Goal: Transaction & Acquisition: Purchase product/service

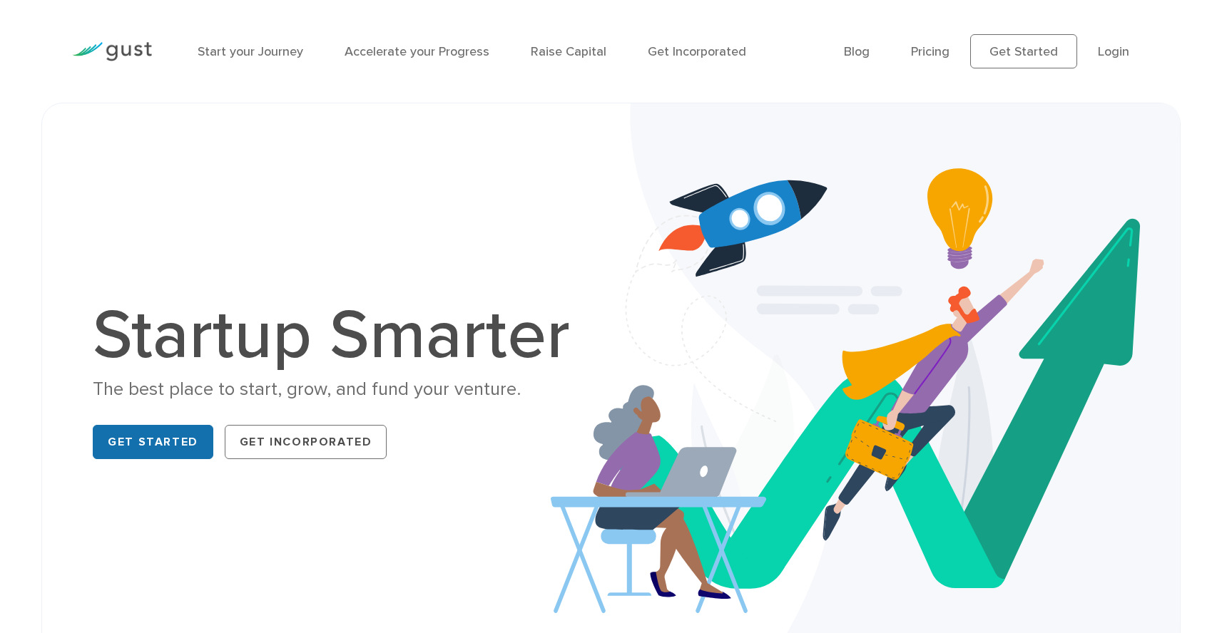
click at [151, 438] on link "Get Started" at bounding box center [153, 442] width 121 height 34
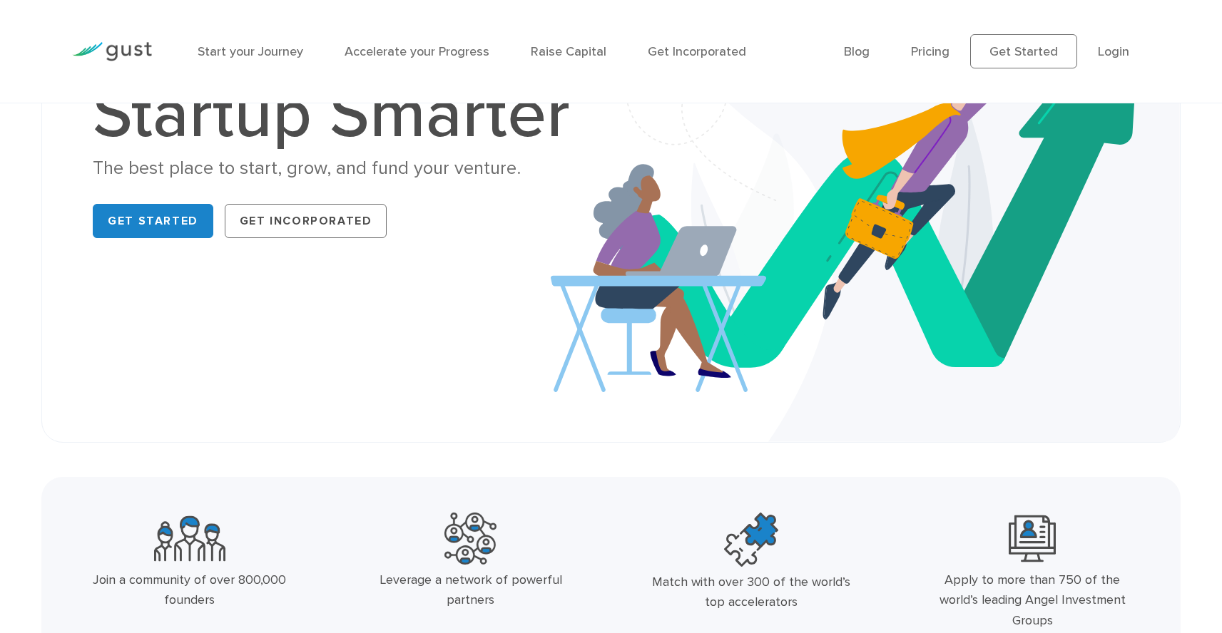
scroll to position [220, 0]
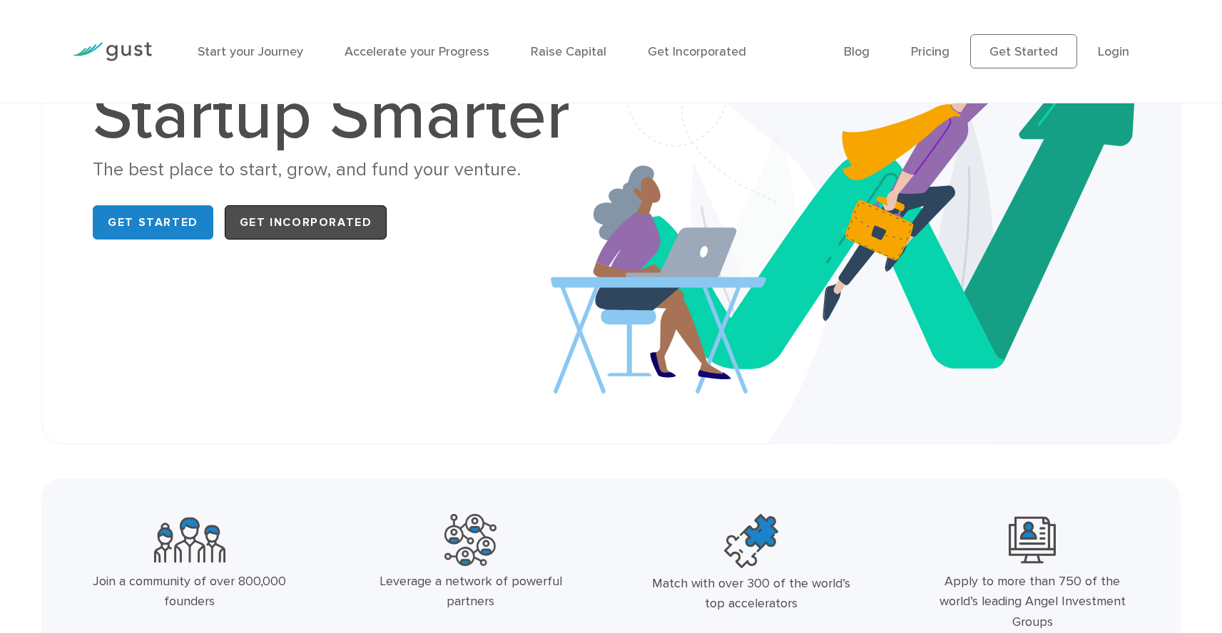
click at [309, 220] on link "Get Incorporated" at bounding box center [306, 222] width 163 height 34
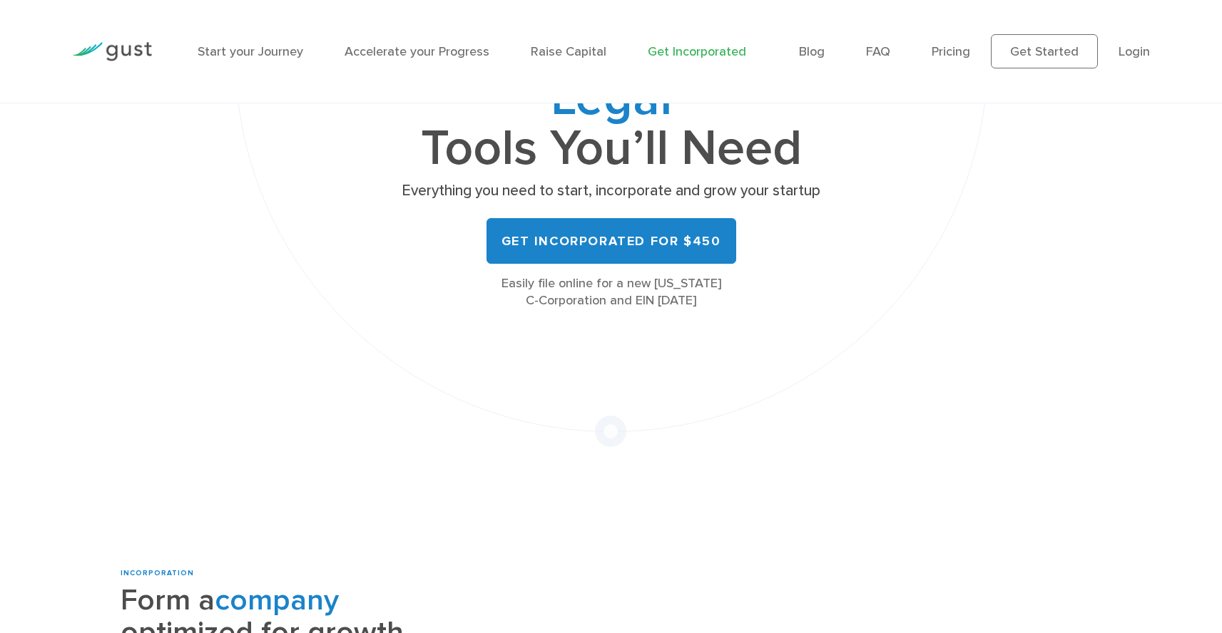
scroll to position [225, 0]
click at [663, 296] on div "Easily file online for a new Delaware C-Corporation and EIN today" at bounding box center [611, 293] width 428 height 34
click at [657, 291] on div "Easily file online for a new Delaware C-Corporation and EIN today" at bounding box center [611, 293] width 428 height 34
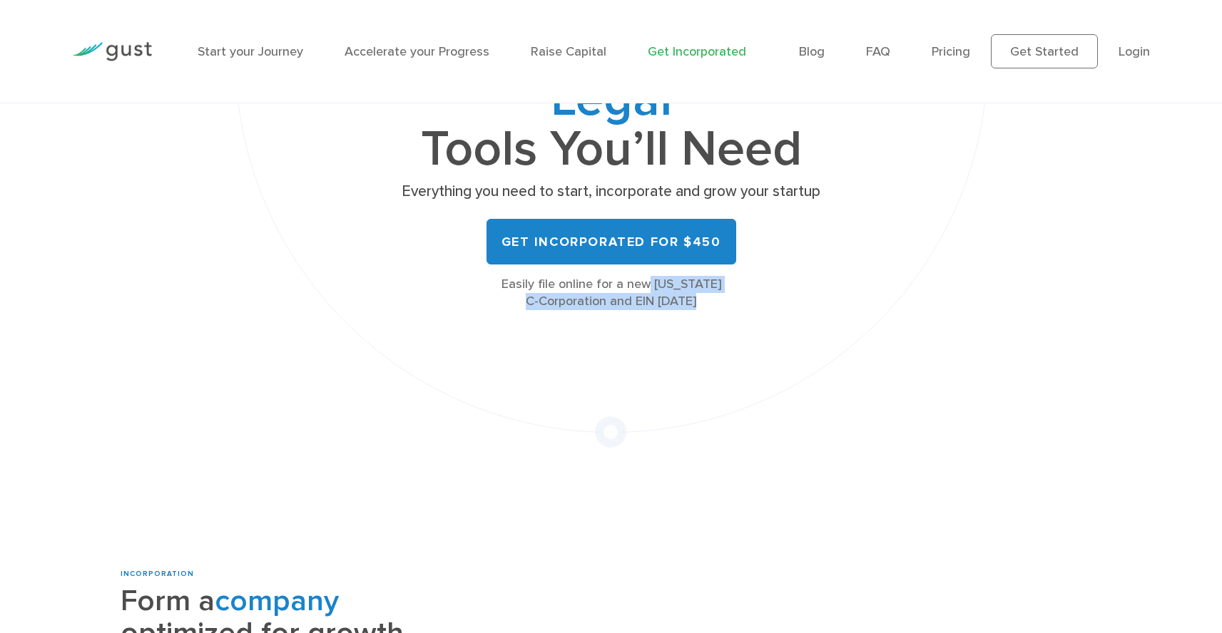
drag, startPoint x: 506, startPoint y: 283, endPoint x: 705, endPoint y: 319, distance: 202.3
click at [705, 319] on div "All the Legal Cap Table Fundraising Governance Tools You’ll Need Everything you…" at bounding box center [611, 162] width 783 height 570
copy div "Easily file online for a new Delaware C-Corporation and EIN today"
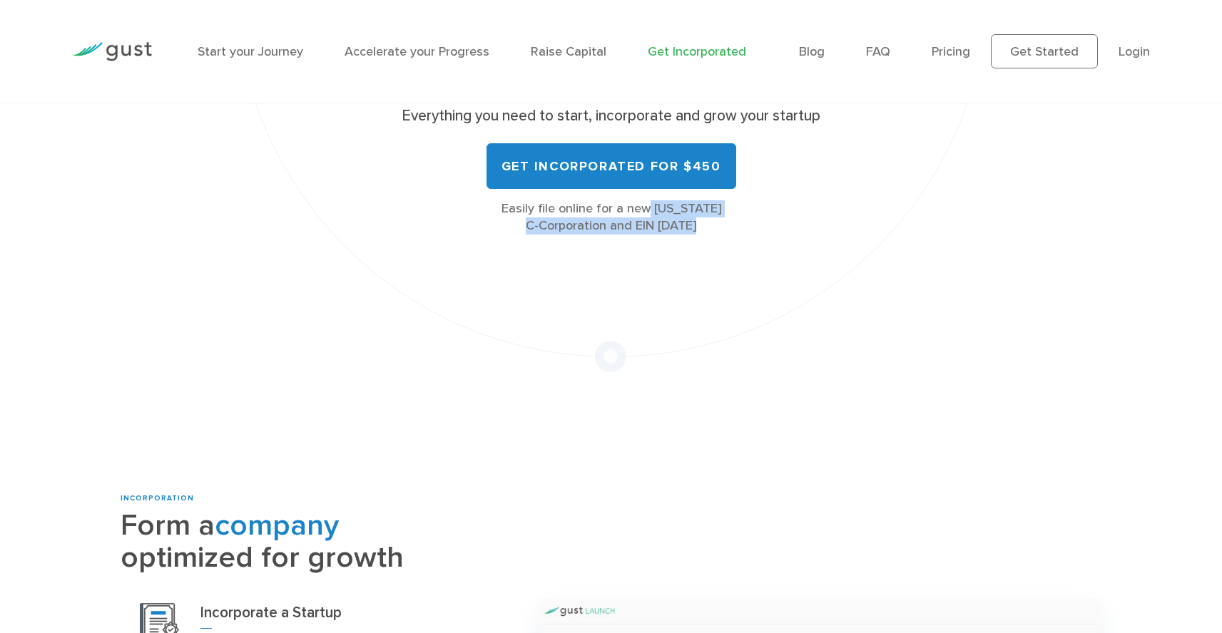
scroll to position [304, 0]
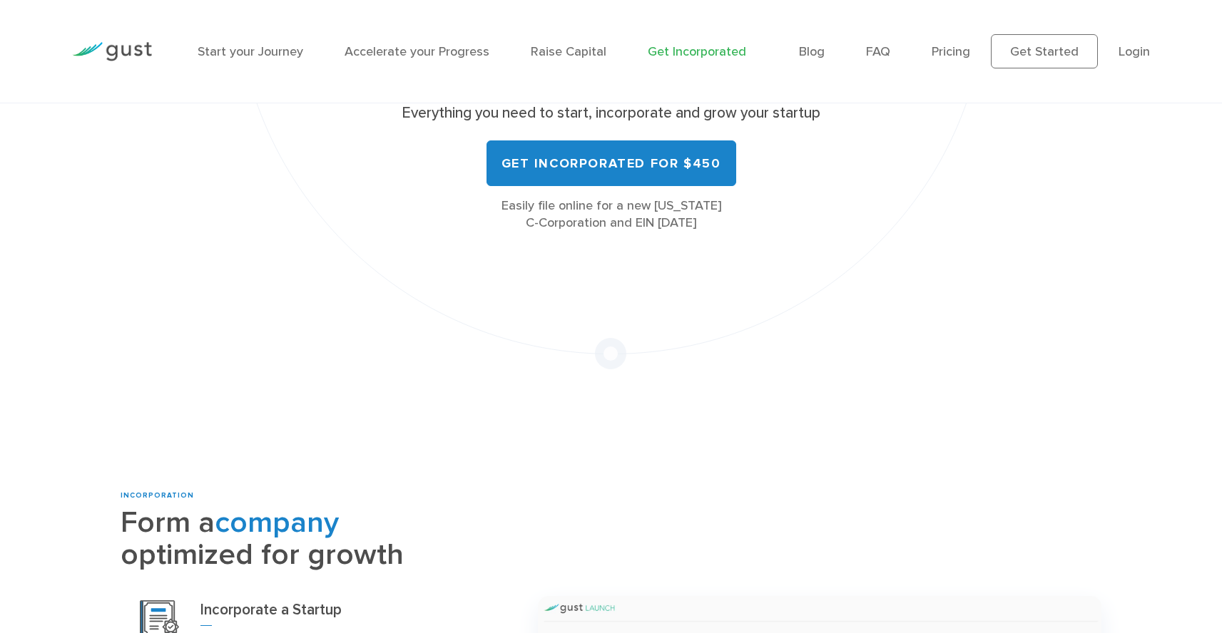
click at [579, 364] on div "All the Legal Cap Table Fundraising Governance Tools You’ll Need Everything you…" at bounding box center [611, 84] width 783 height 570
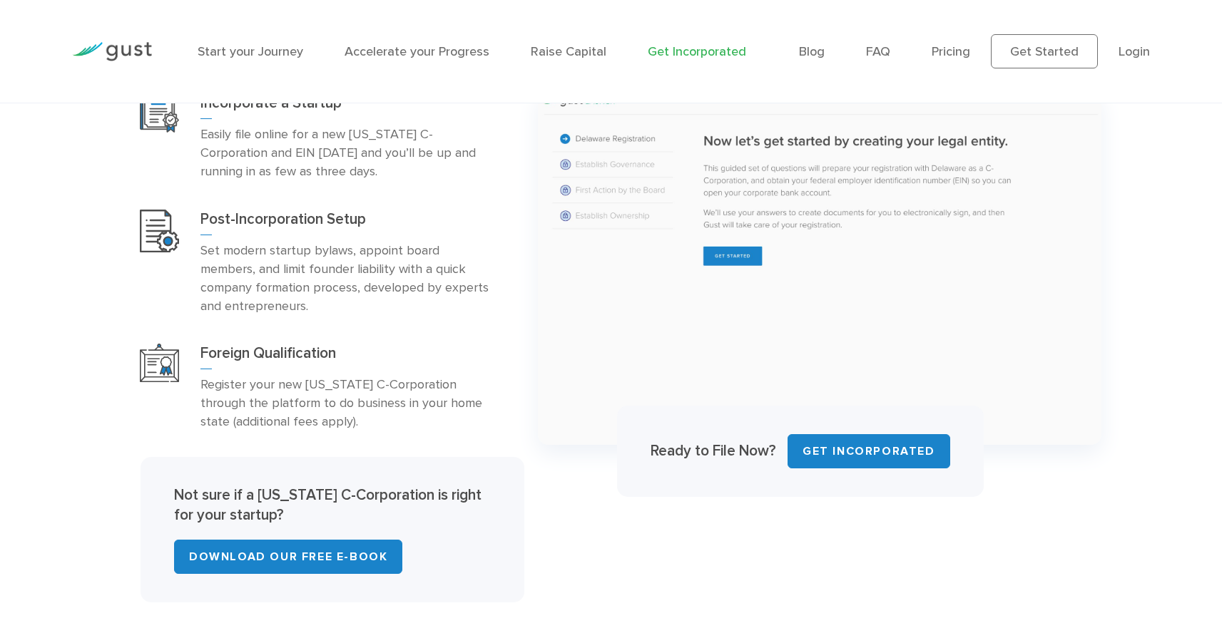
scroll to position [934, 0]
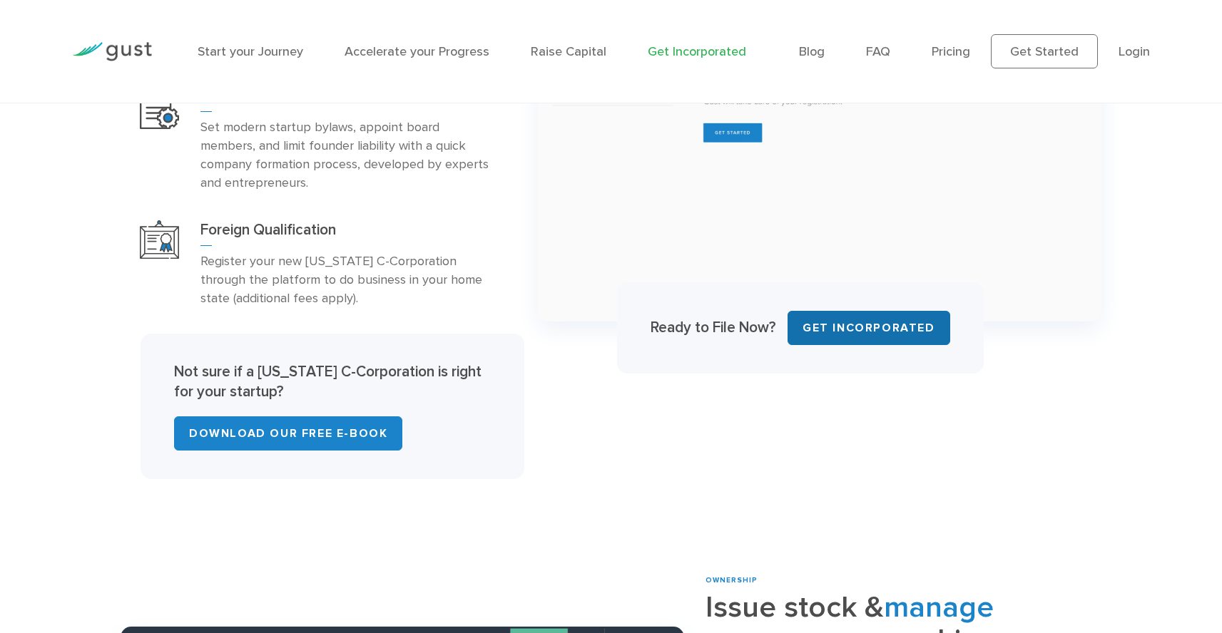
click at [849, 326] on link "Get INCORPORATED" at bounding box center [868, 328] width 163 height 34
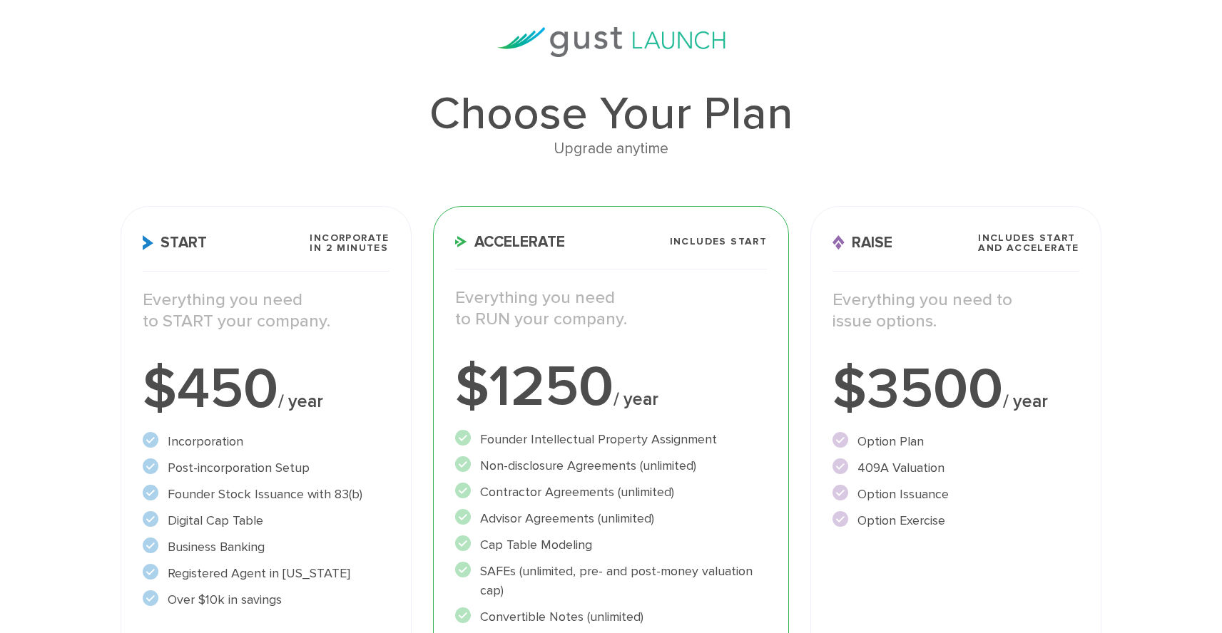
scroll to position [118, 0]
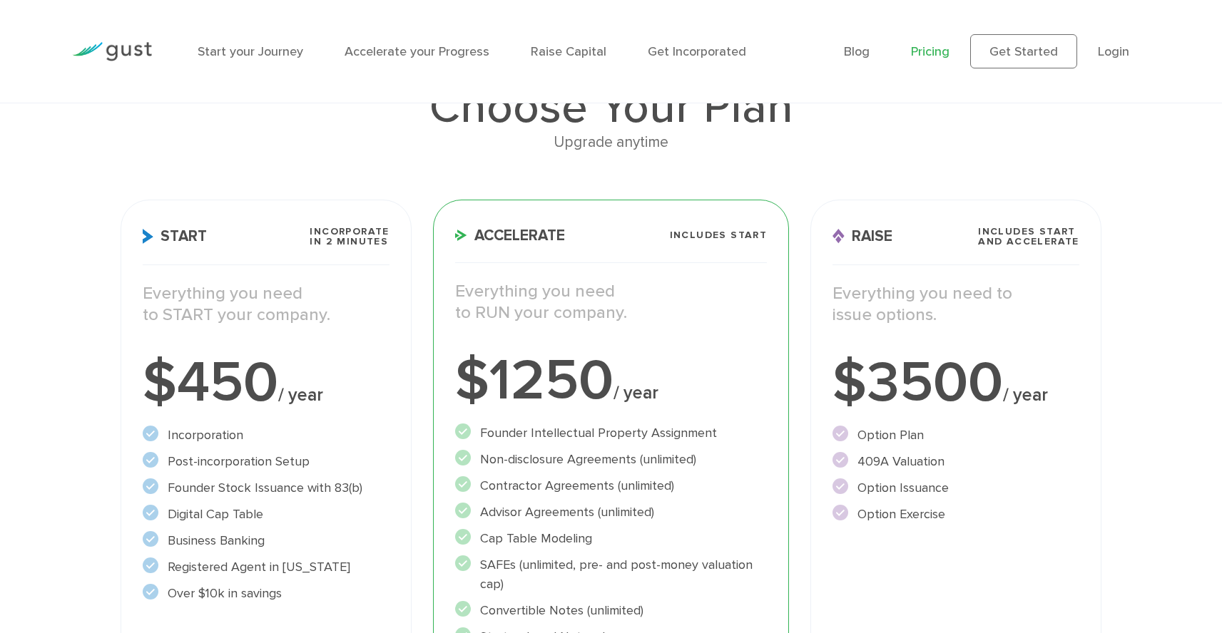
click at [342, 355] on div "$450 / year" at bounding box center [266, 382] width 247 height 57
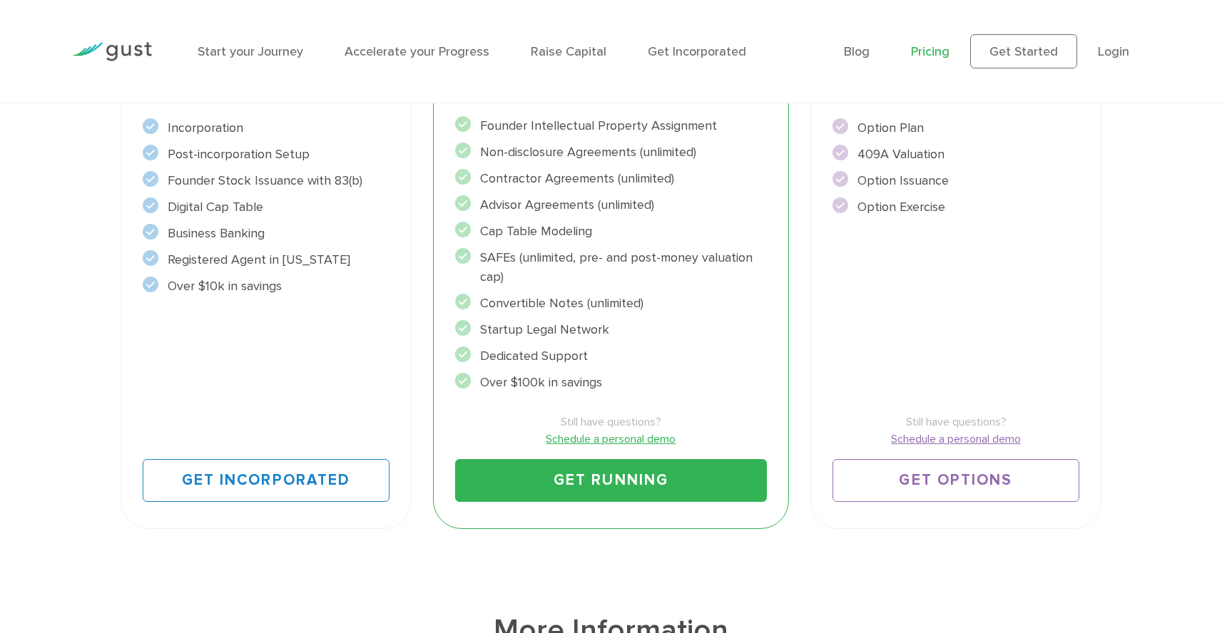
scroll to position [426, 0]
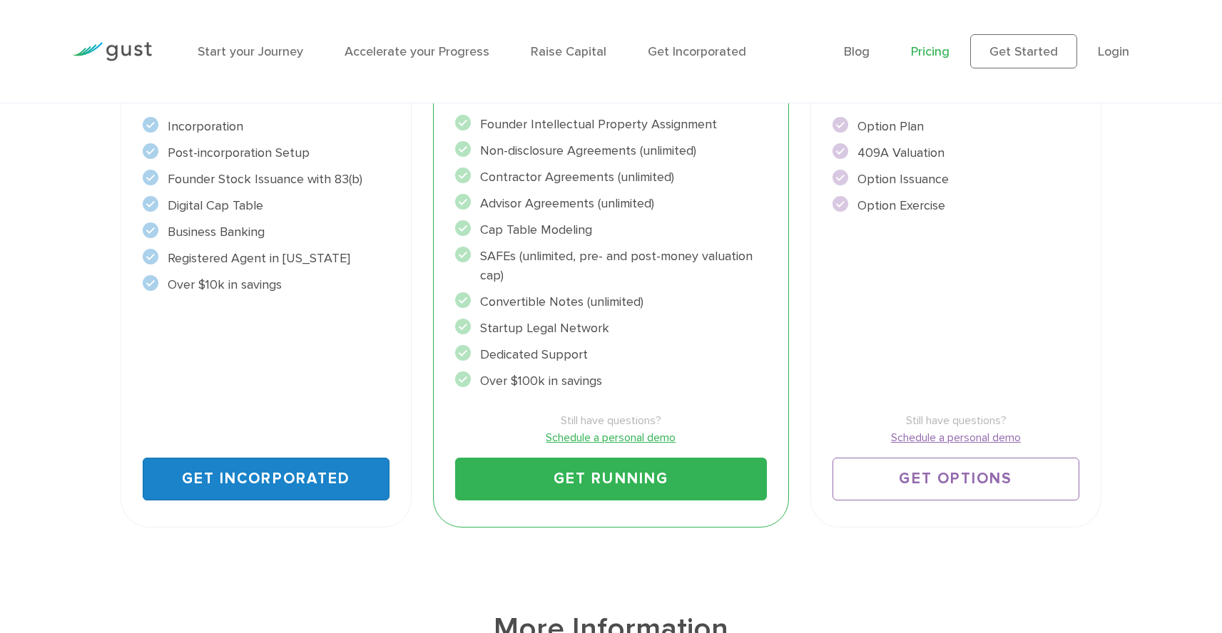
click at [277, 481] on link "Get Incorporated" at bounding box center [266, 479] width 247 height 43
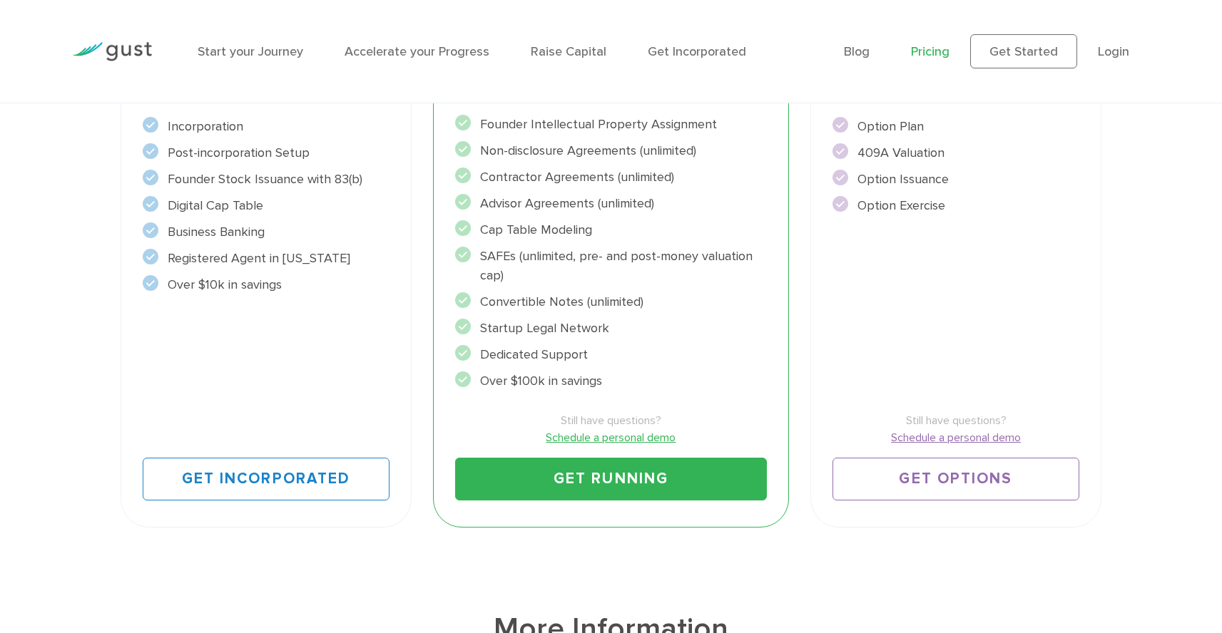
drag, startPoint x: 287, startPoint y: 290, endPoint x: 198, endPoint y: 220, distance: 113.8
click at [198, 220] on ul "Incorporation" at bounding box center [266, 206] width 247 height 178
click at [252, 235] on li "Business Banking" at bounding box center [266, 231] width 247 height 19
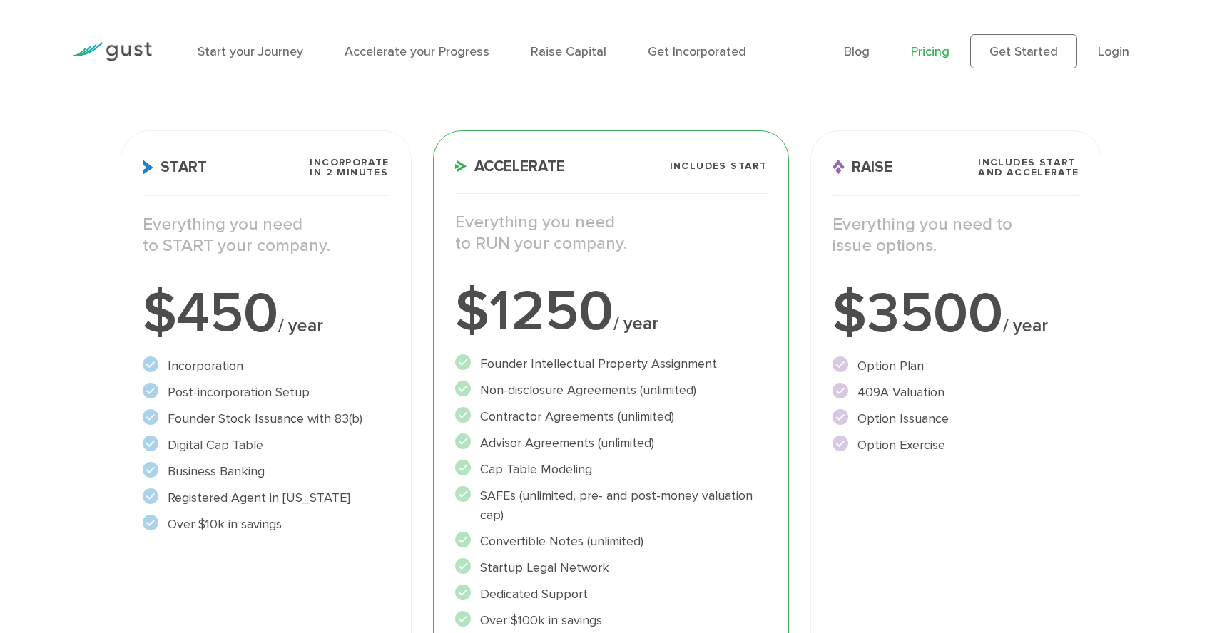
scroll to position [188, 0]
click at [702, 97] on div "Start your Journey Accelerate your Progress Raise Capital Get Incorporated Blog…" at bounding box center [611, 51] width 1100 height 103
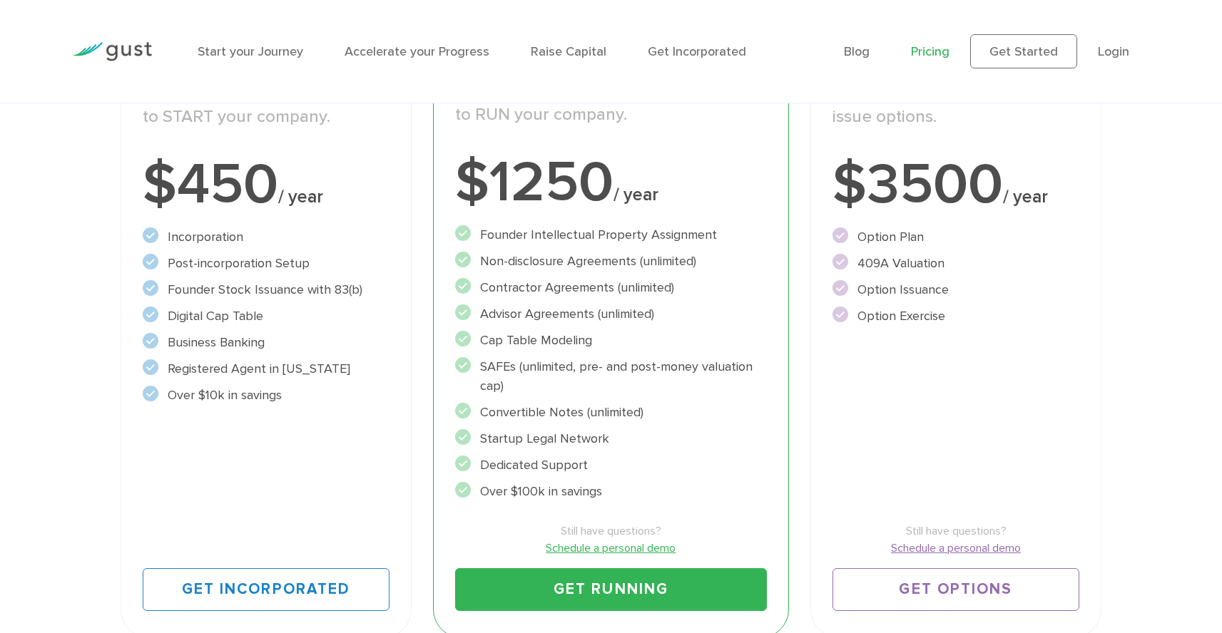
scroll to position [336, 0]
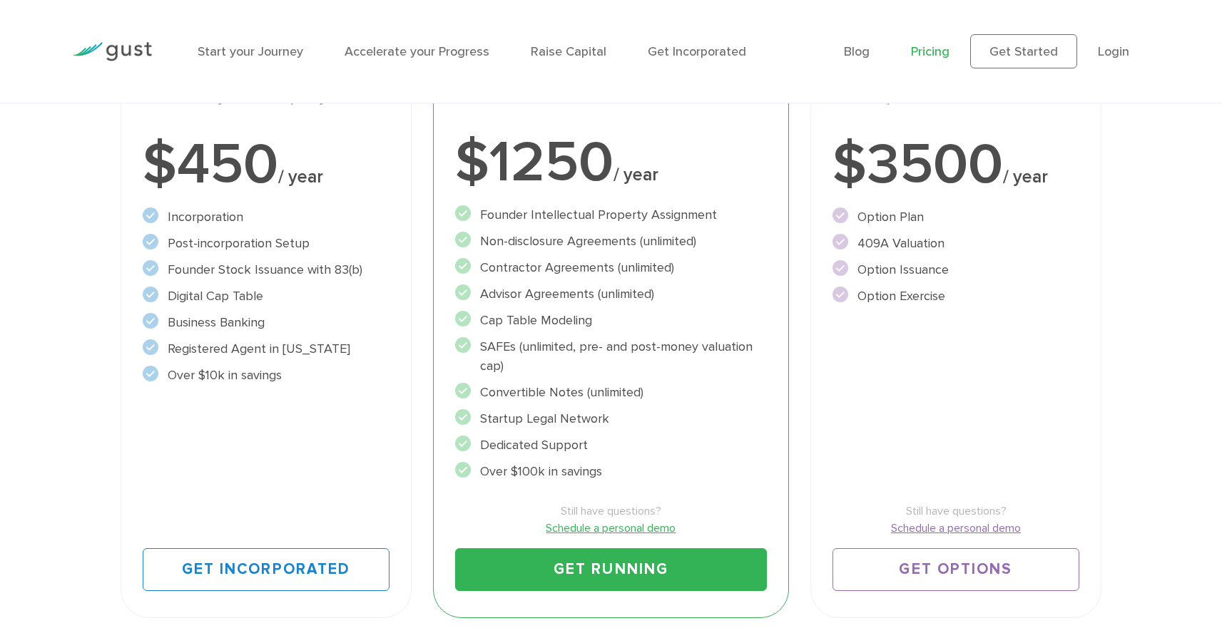
click at [561, 242] on li "Non-disclosure Agreements (unlimited)" at bounding box center [611, 241] width 312 height 19
click at [576, 243] on li "Non-disclosure Agreements (unlimited)" at bounding box center [611, 241] width 312 height 19
click at [577, 272] on li "Contractor Agreements (unlimited)" at bounding box center [611, 267] width 312 height 19
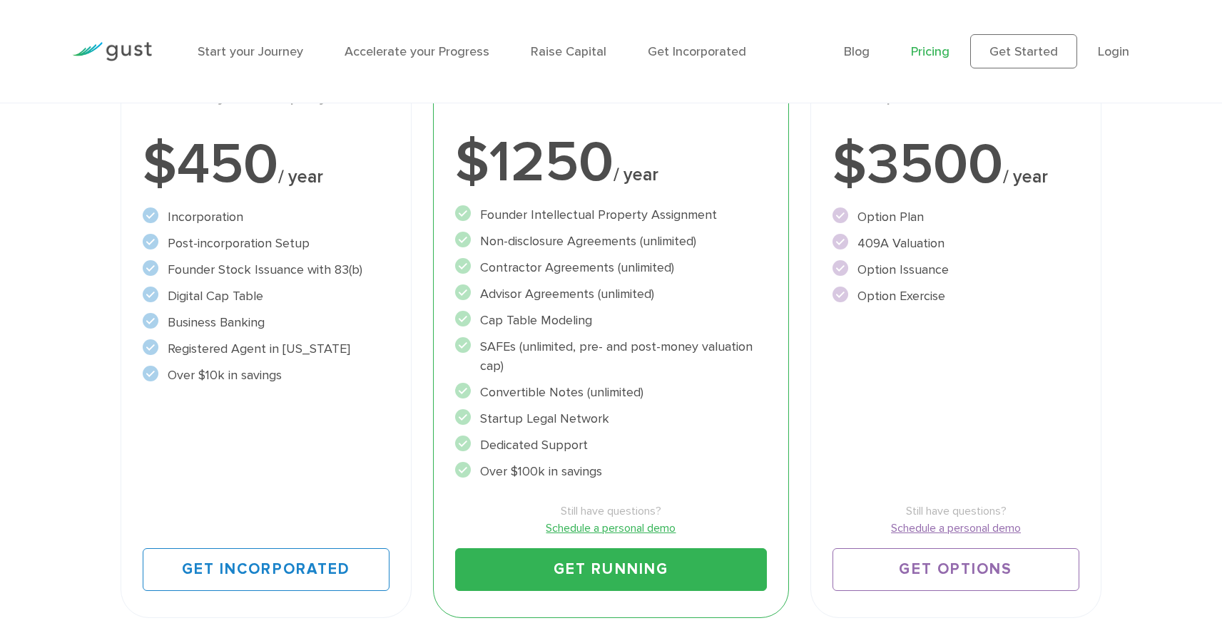
click at [577, 272] on li "Contractor Agreements (unlimited)" at bounding box center [611, 267] width 312 height 19
click at [589, 282] on ul "Founder Intellectual Property Assignment" at bounding box center [611, 343] width 312 height 276
click at [588, 295] on li "Advisor Agreements (unlimited)" at bounding box center [611, 294] width 312 height 19
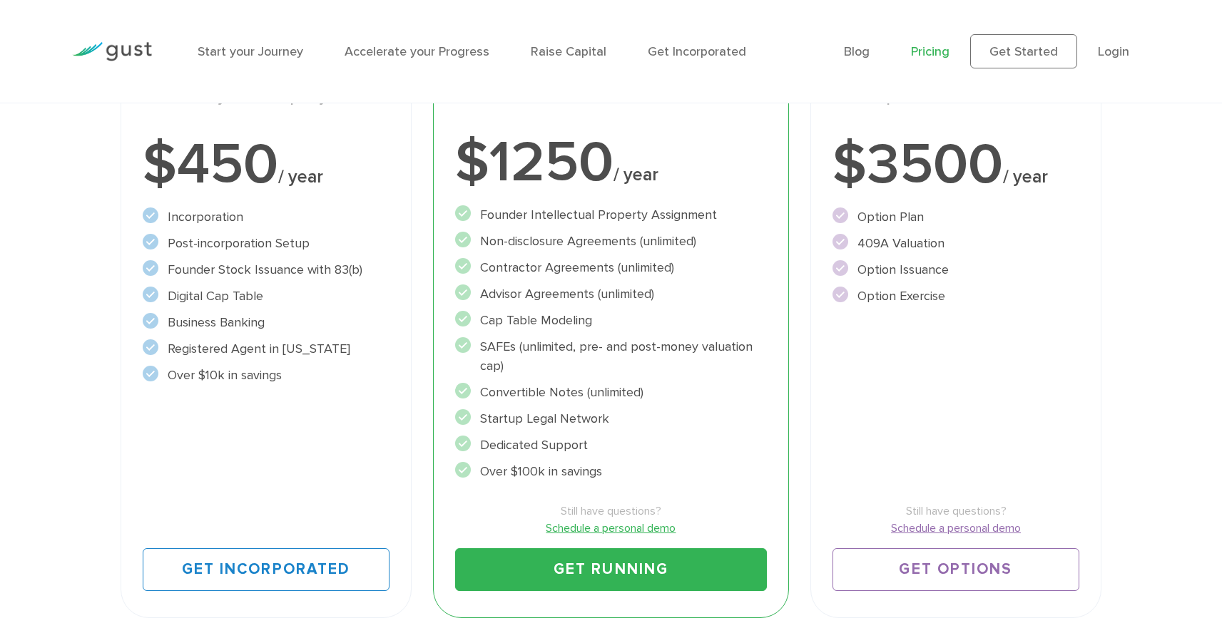
click at [613, 304] on ul "Founder Intellectual Property Assignment" at bounding box center [611, 343] width 312 height 276
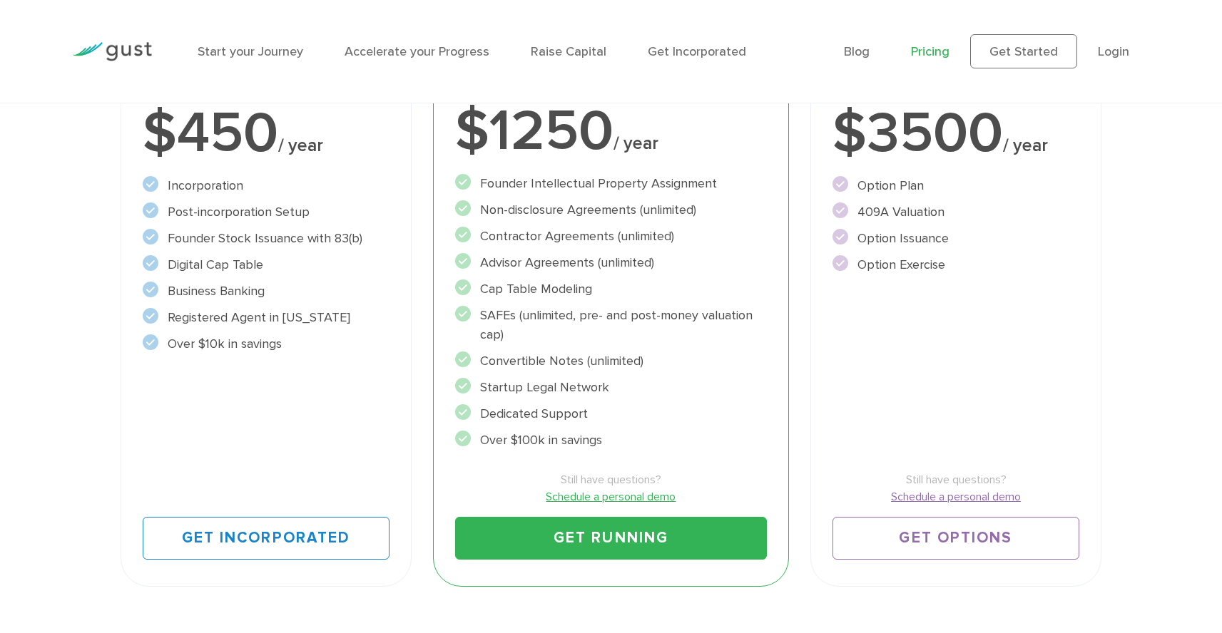
scroll to position [371, 0]
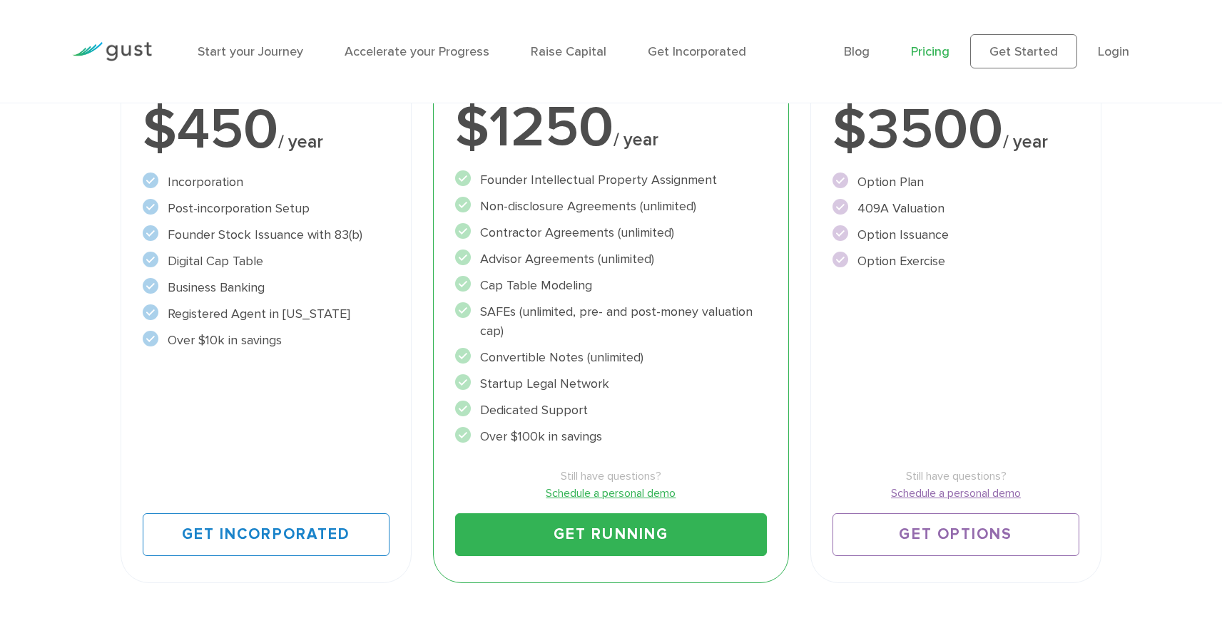
click at [578, 180] on li "Founder Intellectual Property Assignment" at bounding box center [611, 179] width 312 height 19
click at [601, 209] on li "Non-disclosure Agreements (unlimited)" at bounding box center [611, 206] width 312 height 19
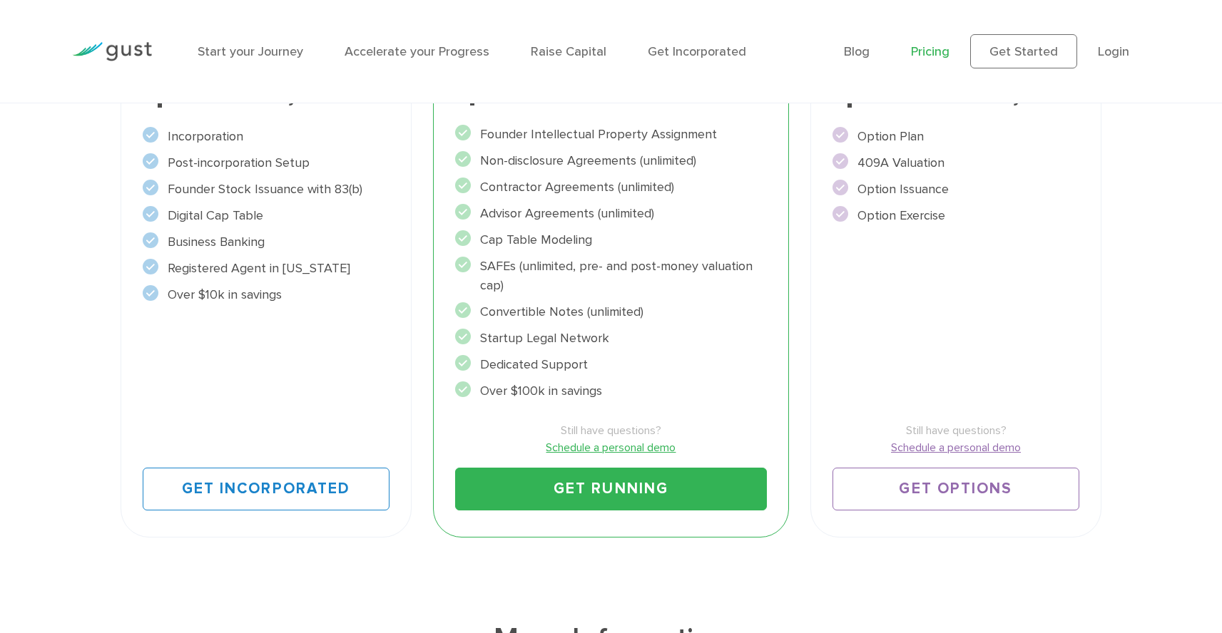
scroll to position [421, 0]
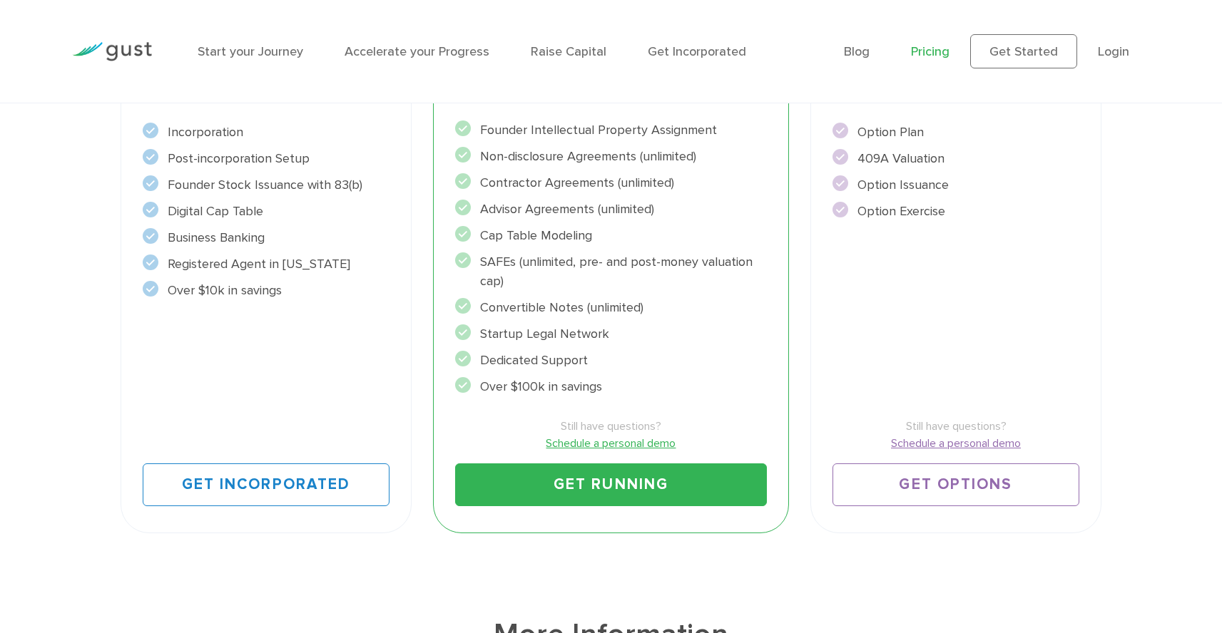
click at [623, 287] on li "SAFEs (unlimited, pre- and post-money valuation cap)" at bounding box center [611, 271] width 312 height 39
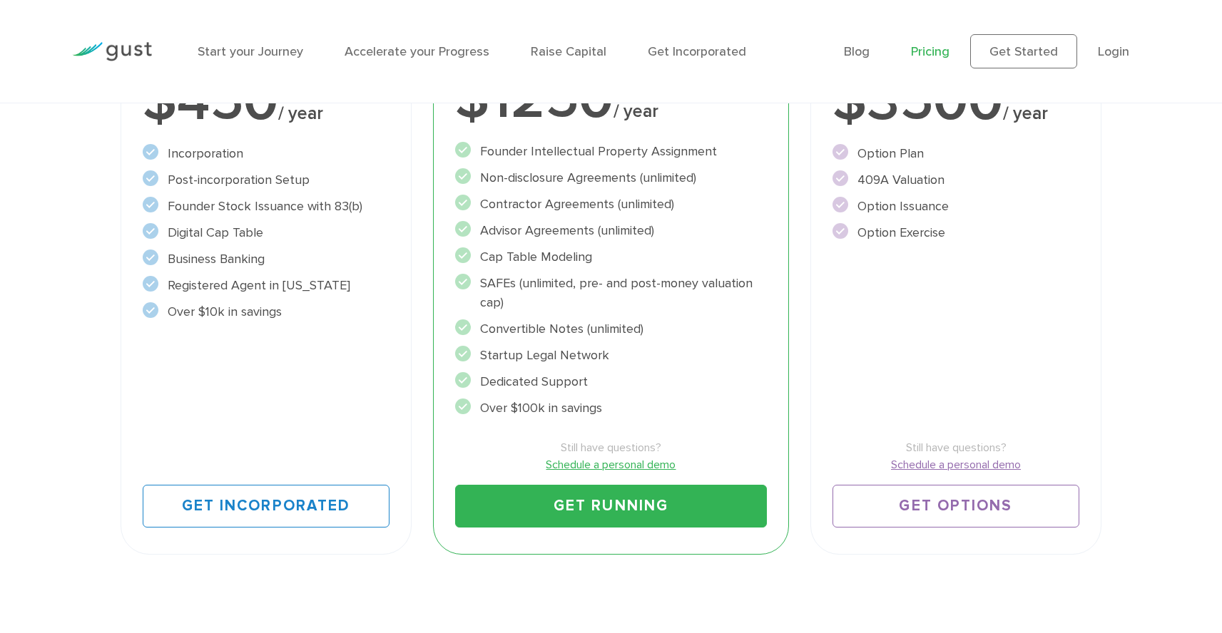
scroll to position [394, 0]
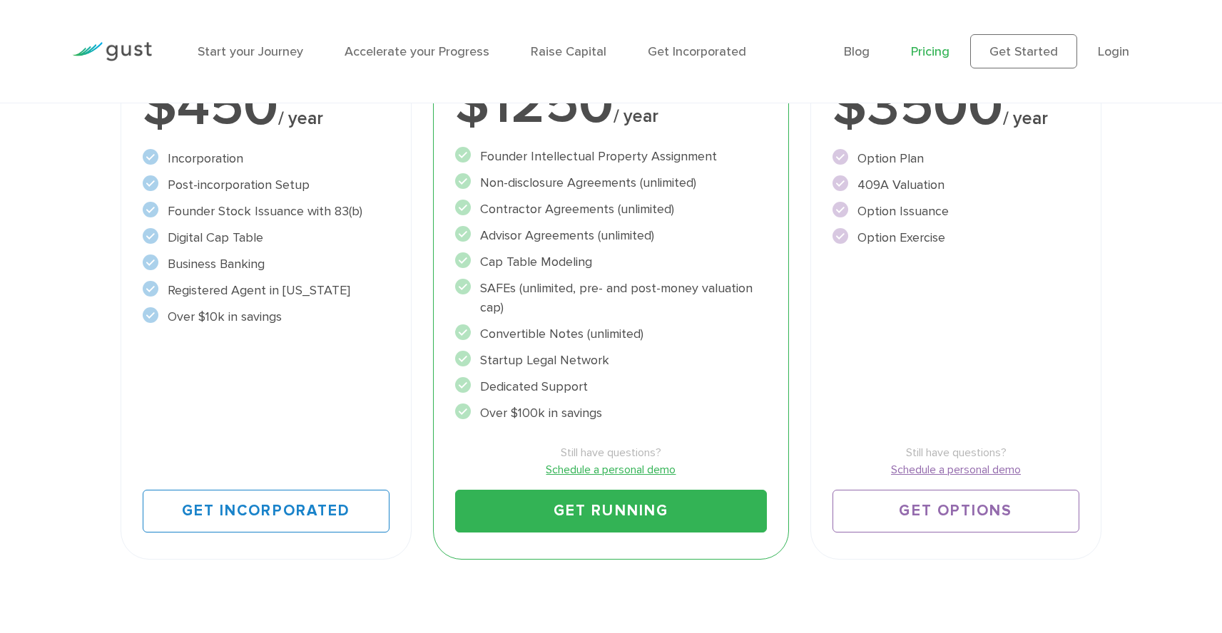
click at [536, 291] on li "SAFEs (unlimited, pre- and post-money valuation cap)" at bounding box center [611, 298] width 312 height 39
click at [546, 292] on li "SAFEs (unlimited, pre- and post-money valuation cap)" at bounding box center [611, 298] width 312 height 39
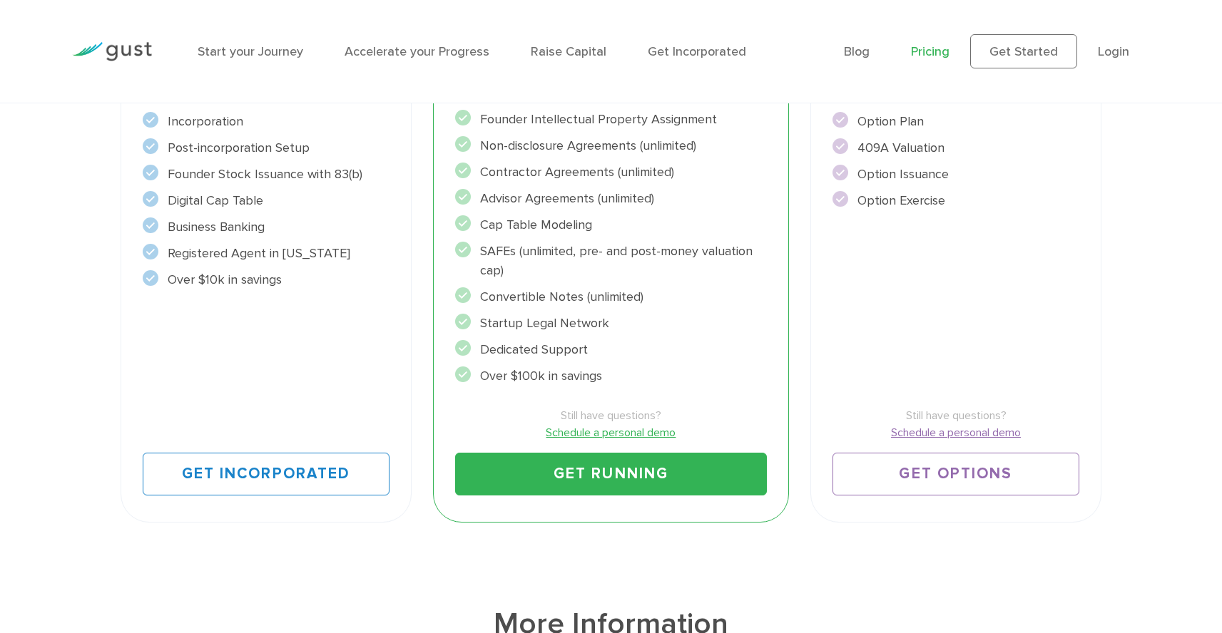
scroll to position [438, 0]
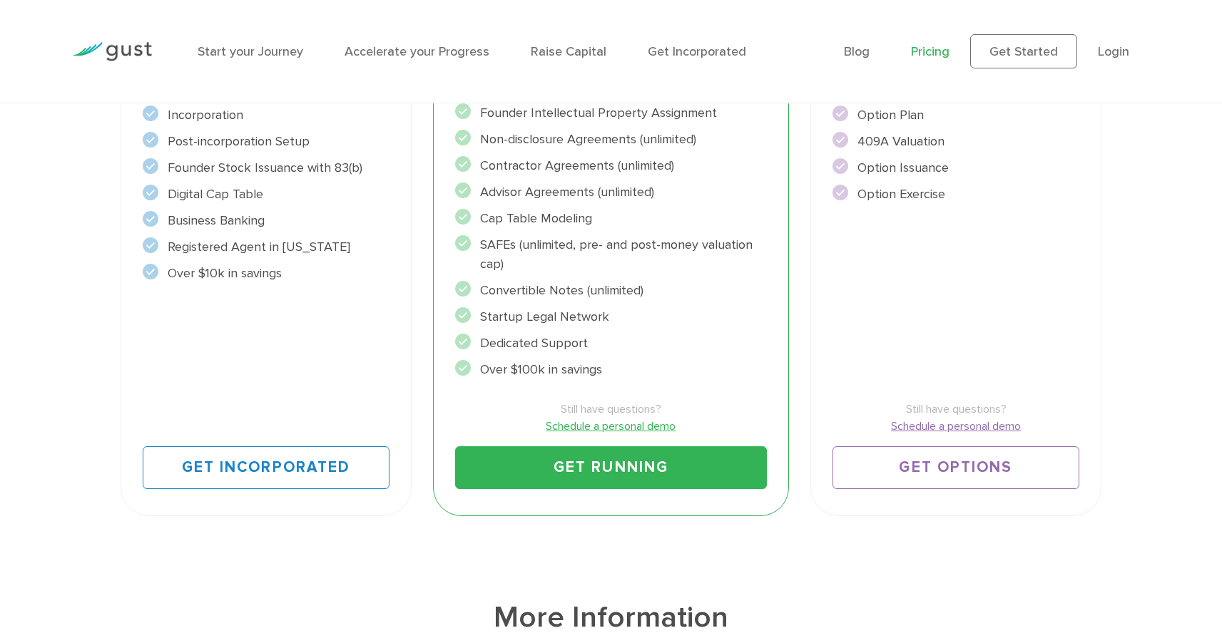
click at [600, 286] on li "Convertible Notes (unlimited)" at bounding box center [611, 290] width 312 height 19
click at [615, 288] on li "Convertible Notes (unlimited)" at bounding box center [611, 290] width 312 height 19
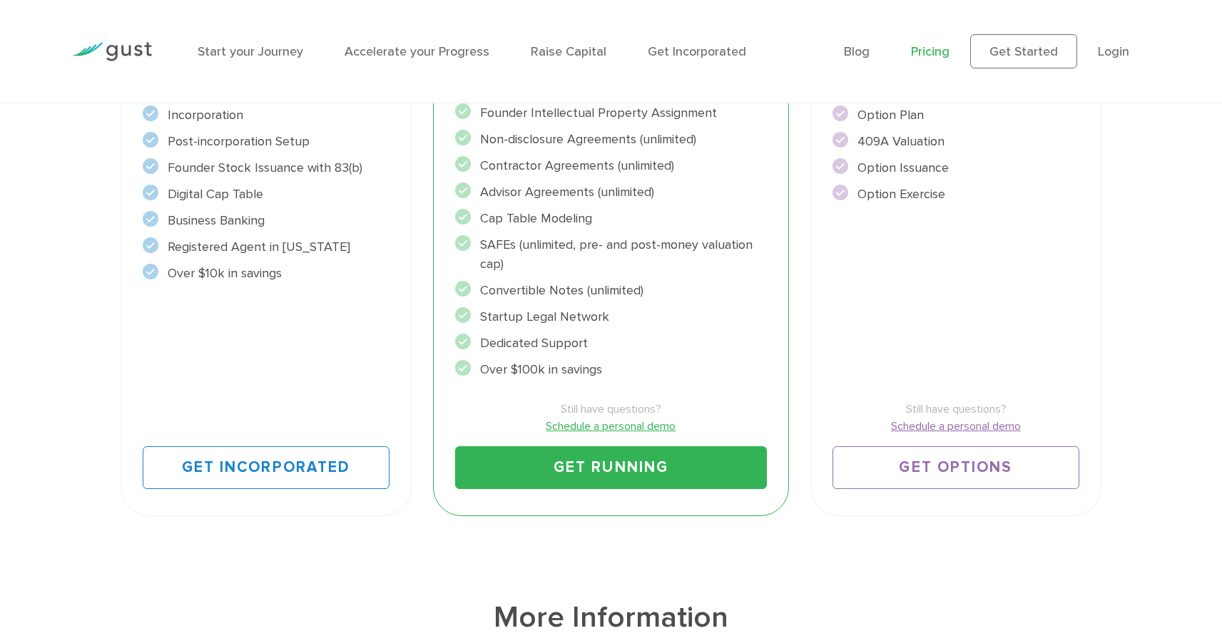
click at [615, 288] on li "Convertible Notes (unlimited)" at bounding box center [611, 290] width 312 height 19
click at [639, 307] on li "Startup Legal Network" at bounding box center [611, 316] width 312 height 19
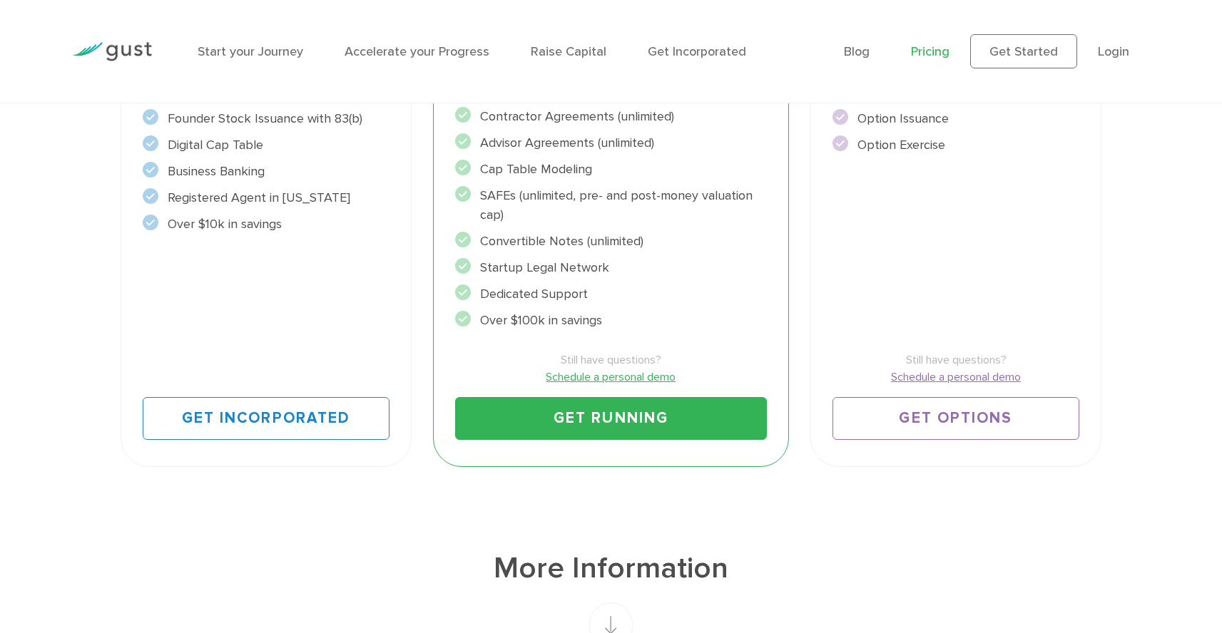
scroll to position [481, 0]
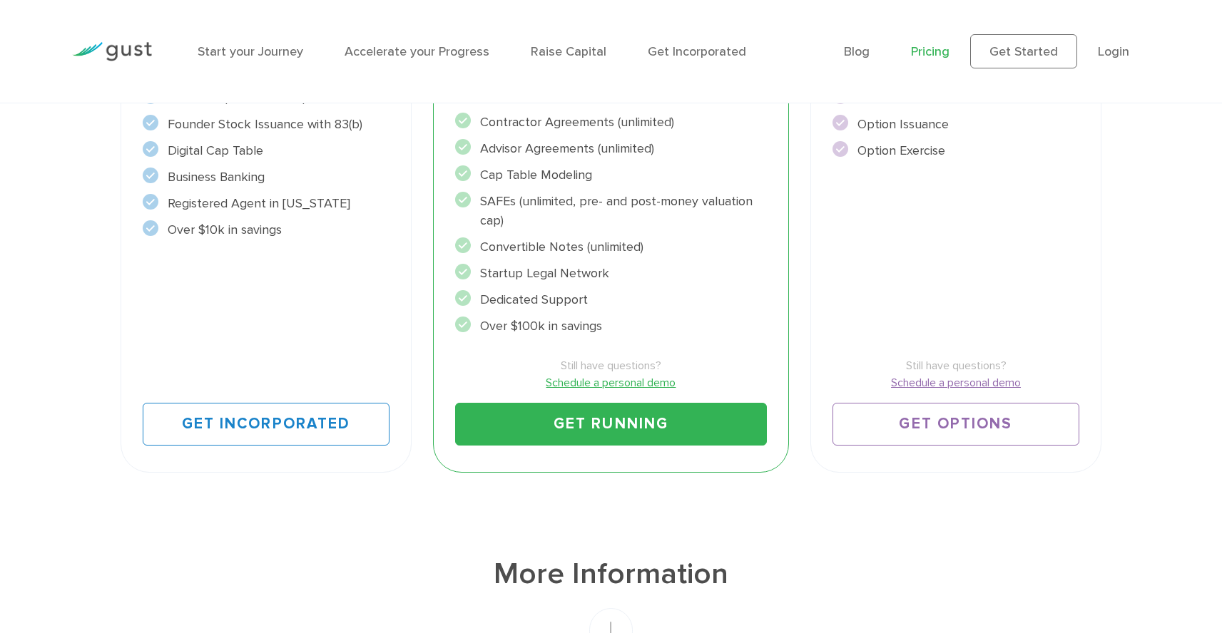
click at [524, 275] on li "Startup Legal Network" at bounding box center [611, 273] width 312 height 19
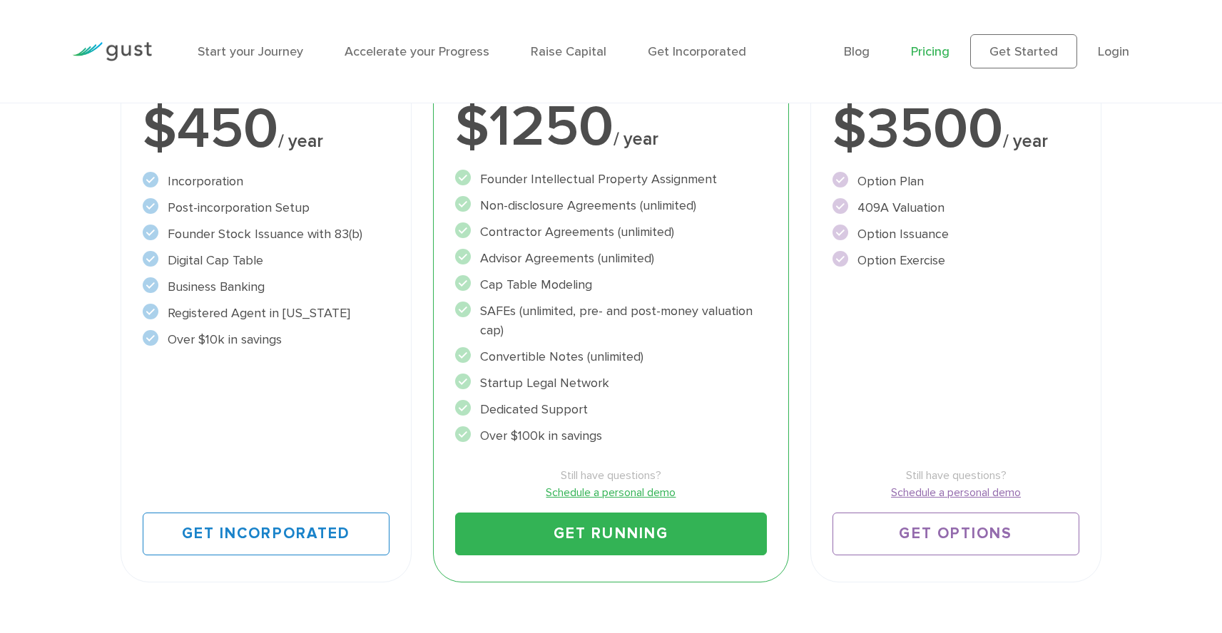
scroll to position [362, 0]
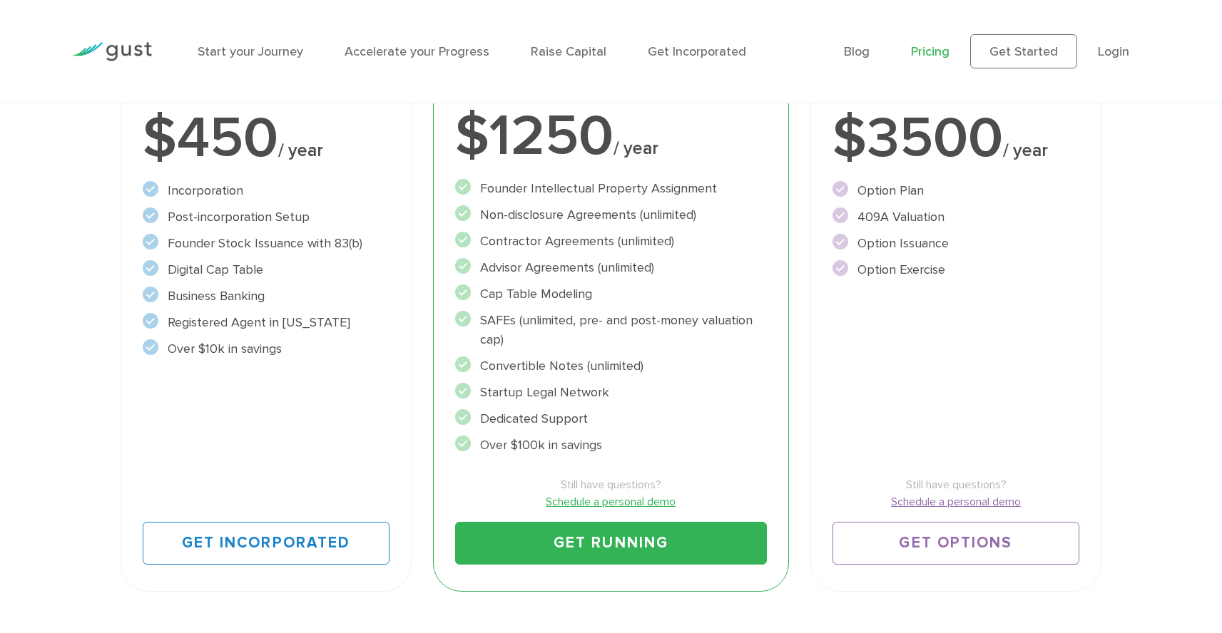
click at [561, 242] on li "Contractor Agreements (unlimited)" at bounding box center [611, 241] width 312 height 19
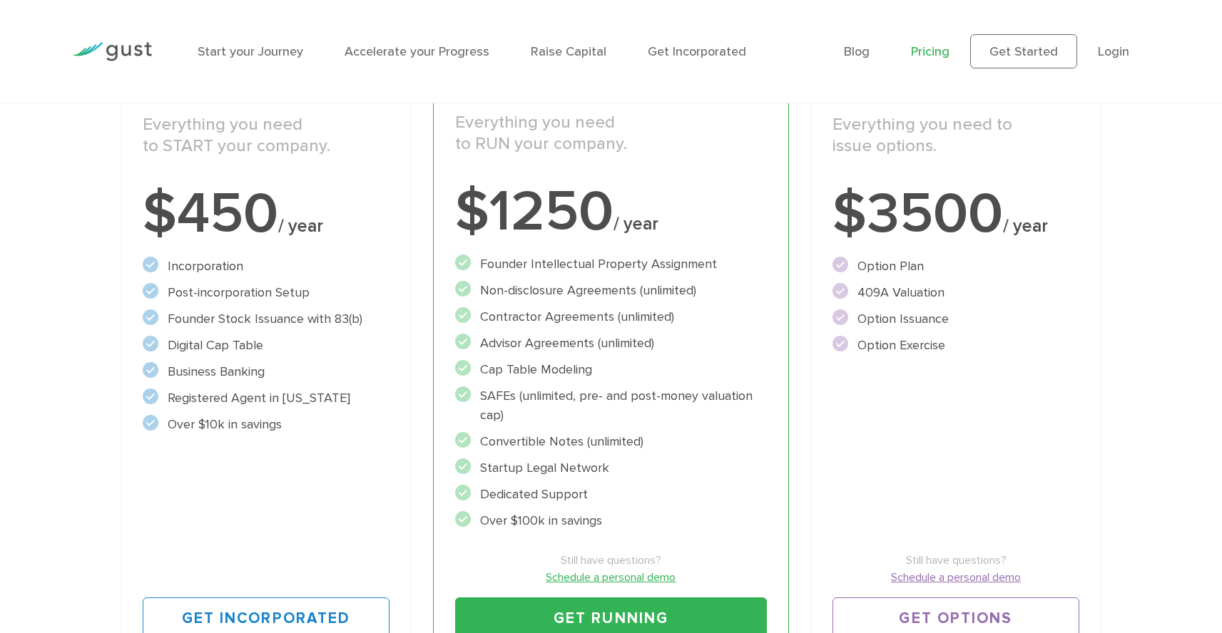
scroll to position [289, 0]
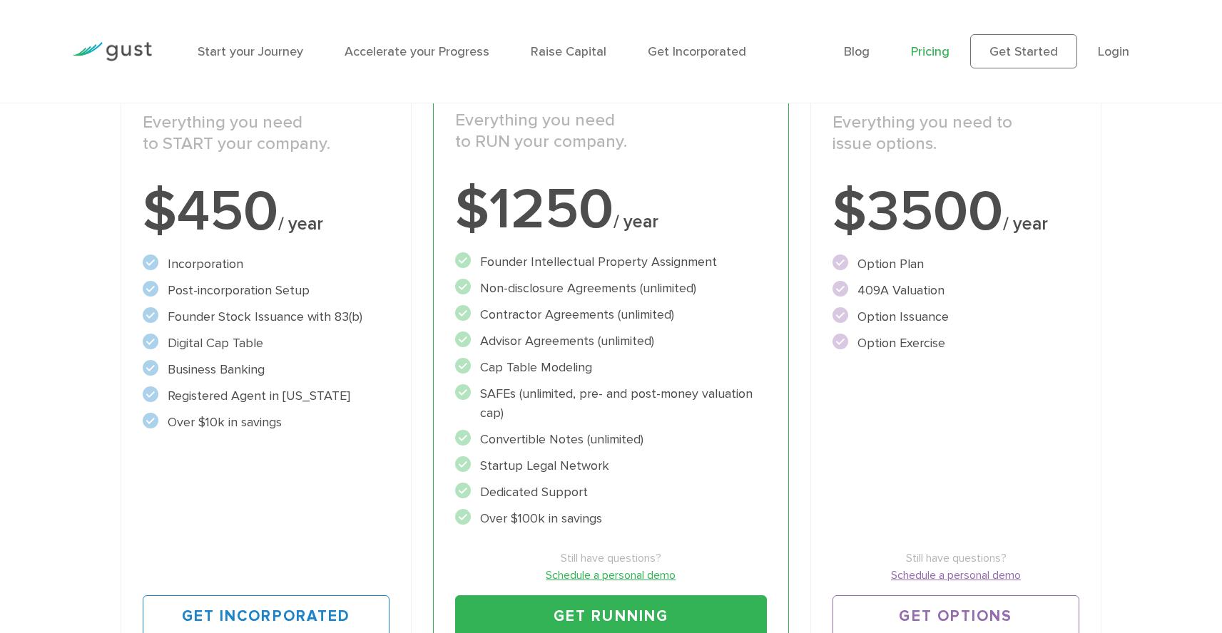
click at [502, 347] on li "Advisor Agreements (unlimited)" at bounding box center [611, 341] width 312 height 19
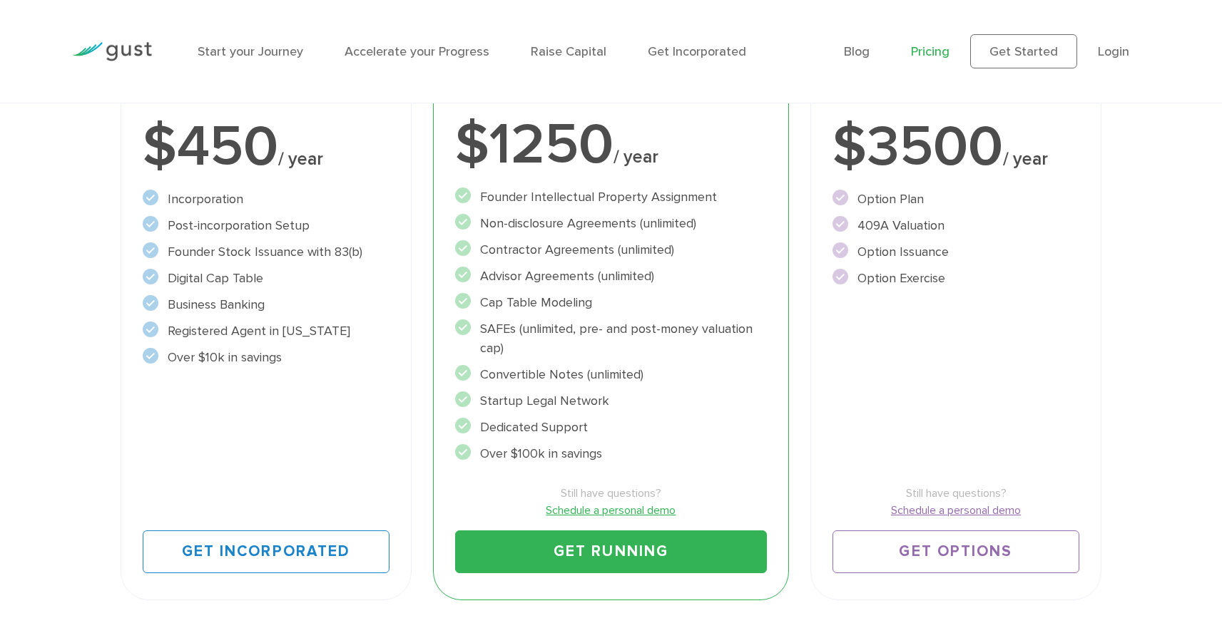
scroll to position [352, 0]
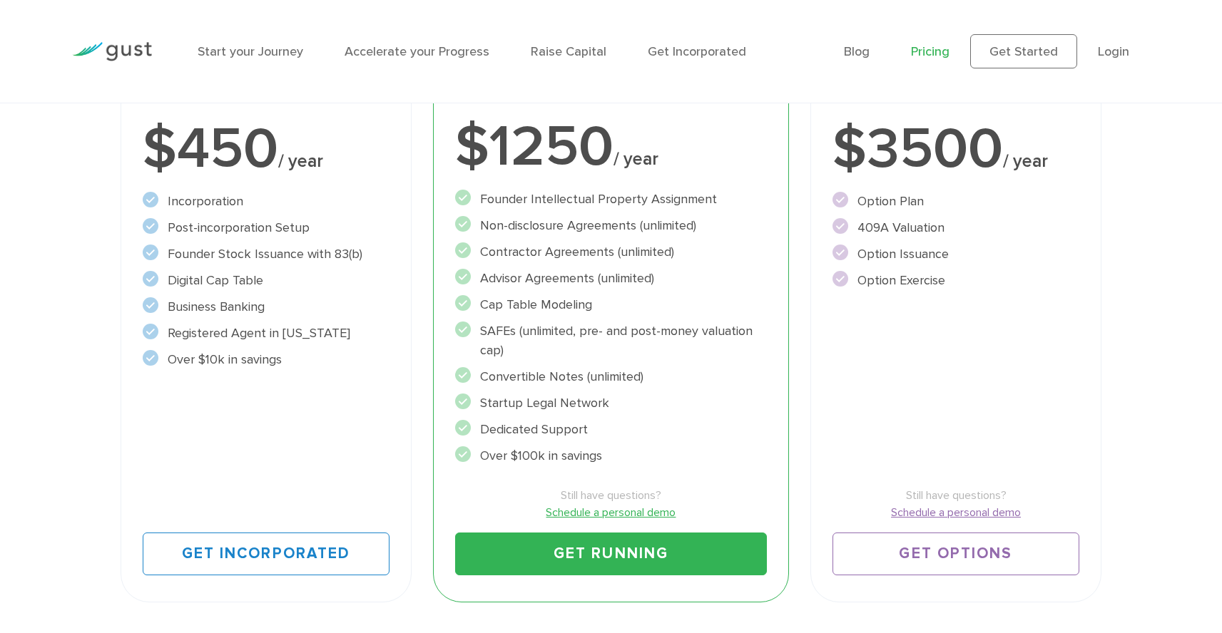
click at [618, 278] on li "Advisor Agreements (unlimited)" at bounding box center [611, 278] width 312 height 19
click at [628, 283] on li "Advisor Agreements (unlimited)" at bounding box center [611, 278] width 312 height 19
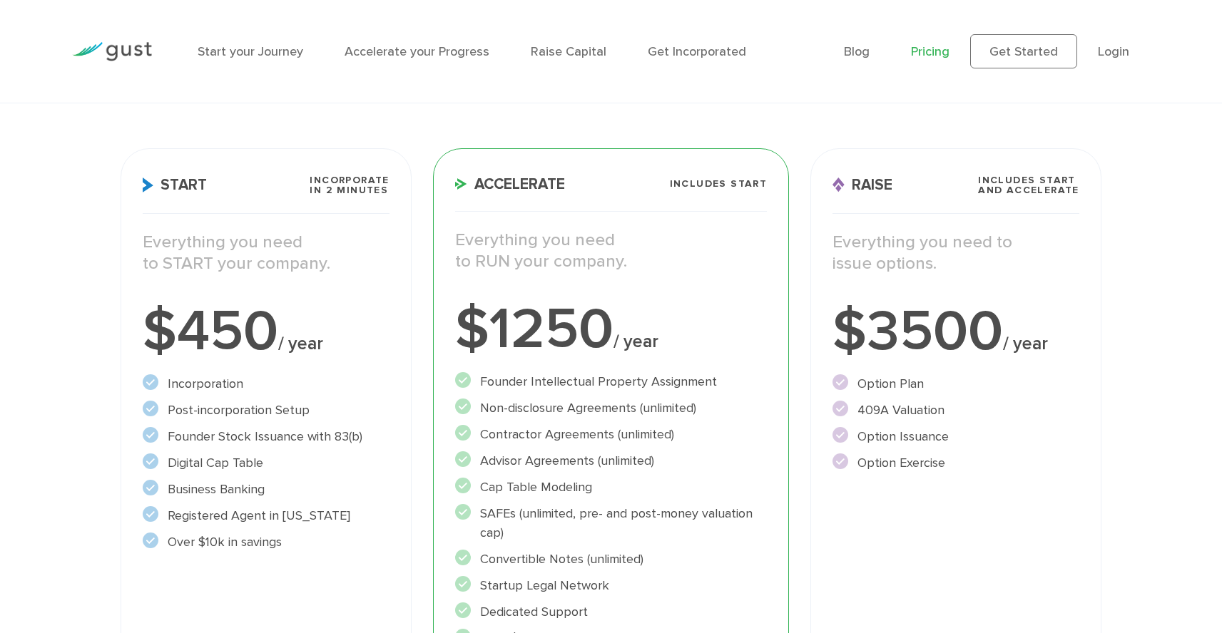
scroll to position [167, 0]
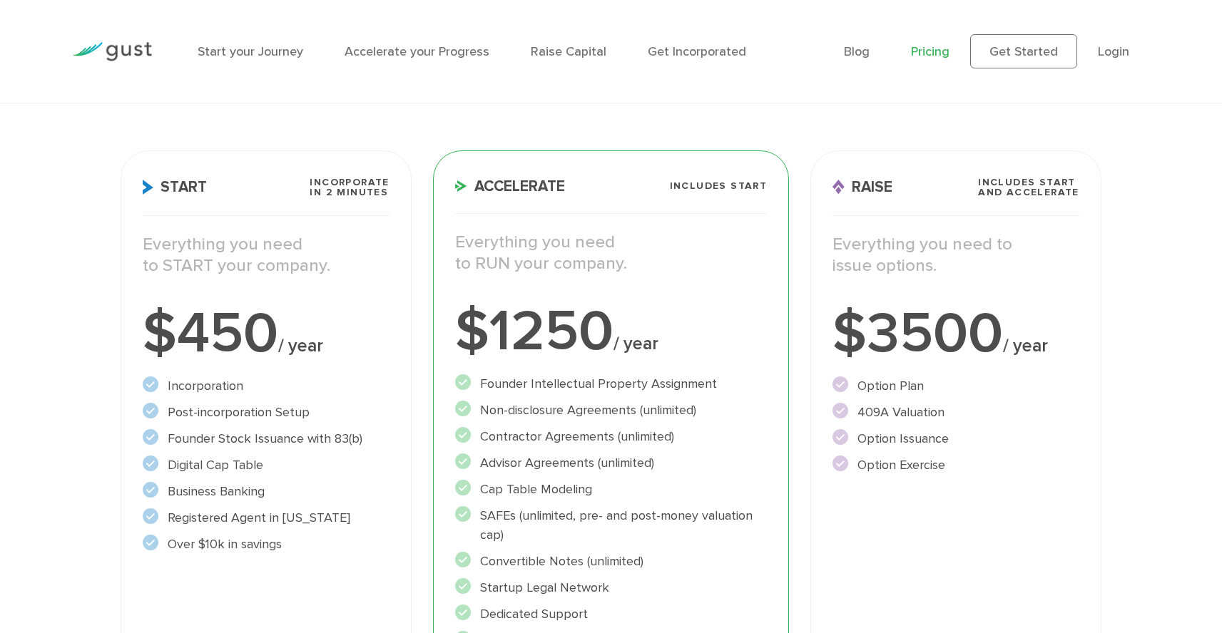
click at [621, 383] on li "Founder Intellectual Property Assignment" at bounding box center [611, 383] width 312 height 19
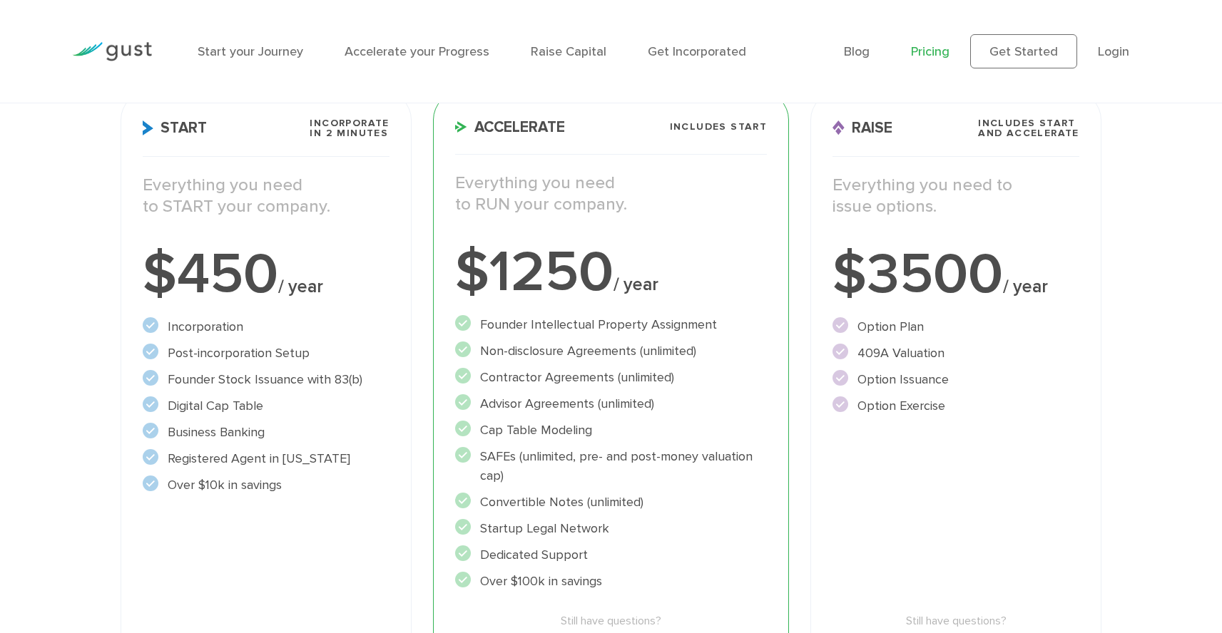
scroll to position [228, 0]
click at [611, 368] on li "Contractor Agreements (unlimited)" at bounding box center [611, 375] width 312 height 19
click at [613, 383] on li "Contractor Agreements (unlimited)" at bounding box center [611, 375] width 312 height 19
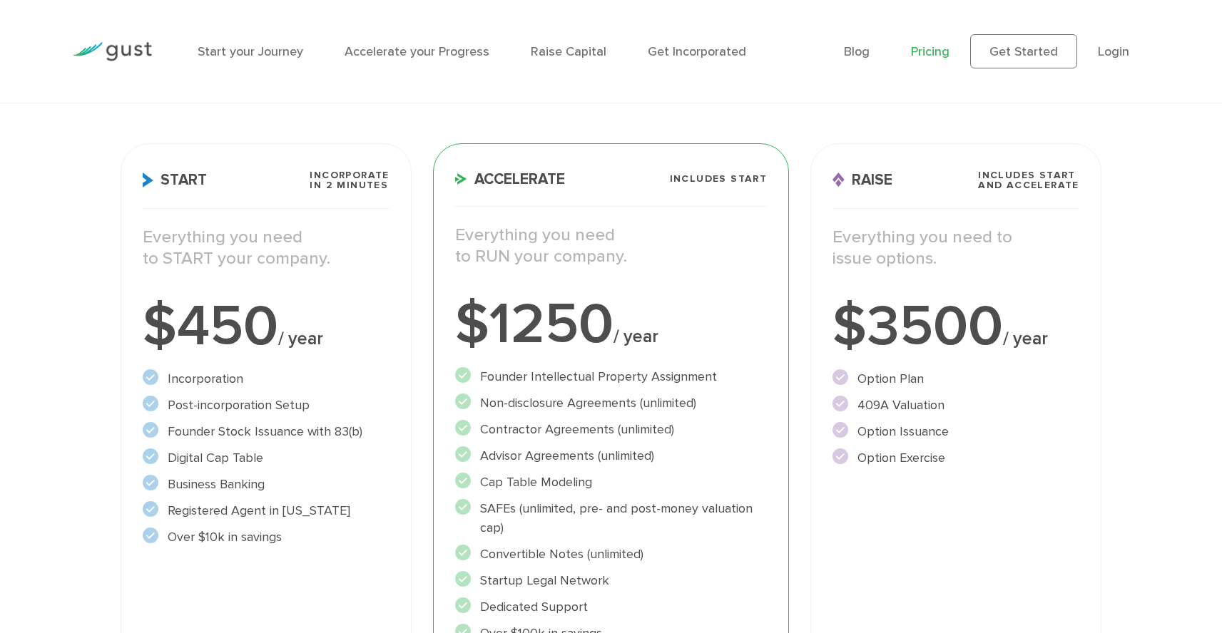
scroll to position [161, 0]
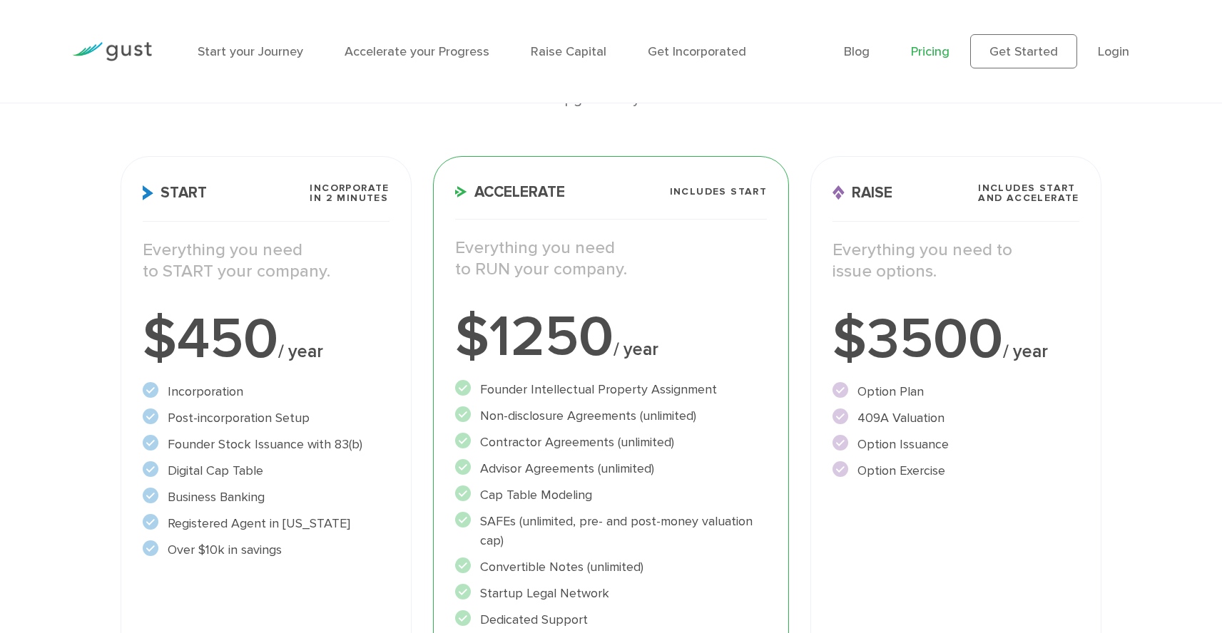
click at [539, 431] on ul "Founder Intellectual Property Assignment" at bounding box center [611, 518] width 312 height 276
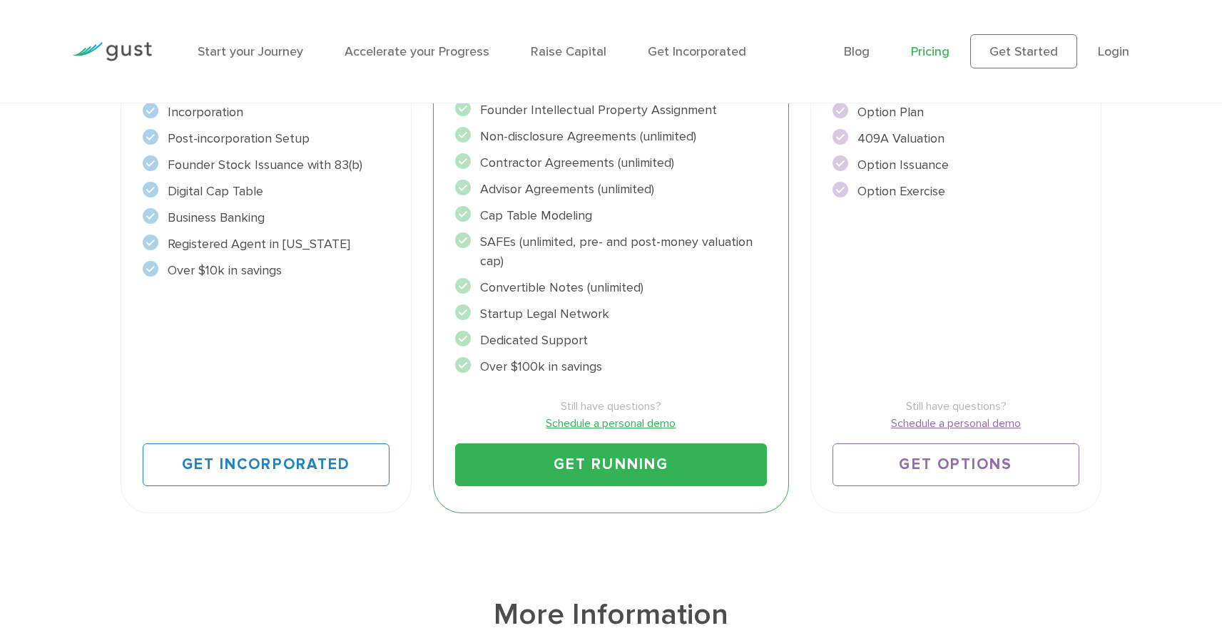
scroll to position [441, 0]
click at [593, 464] on link "Get Running" at bounding box center [611, 464] width 312 height 43
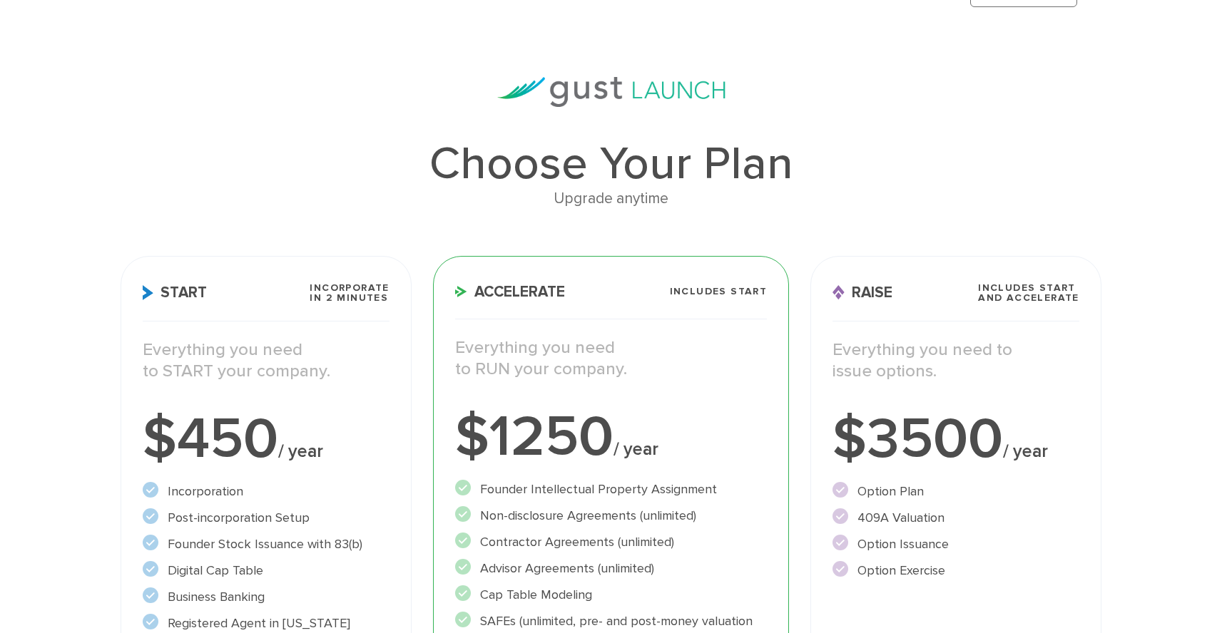
scroll to position [71, 0]
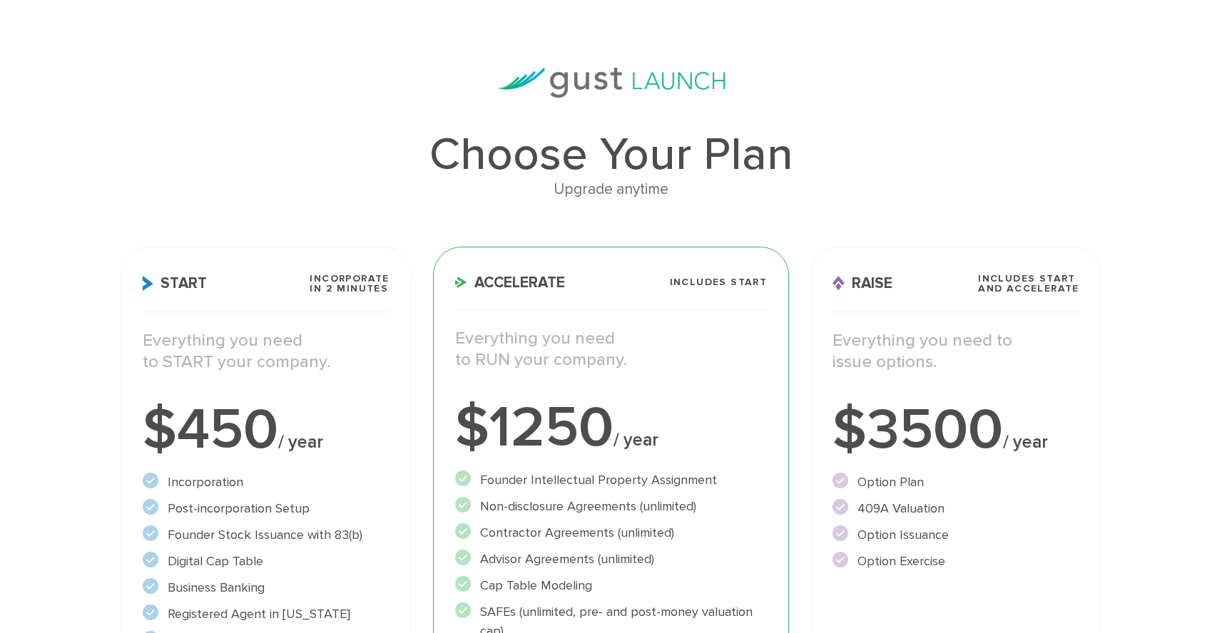
click at [429, 211] on div "Choose Your Plan Upgrade anytime Start Incorporate in 2 Minutes Everything you …" at bounding box center [611, 481] width 1002 height 826
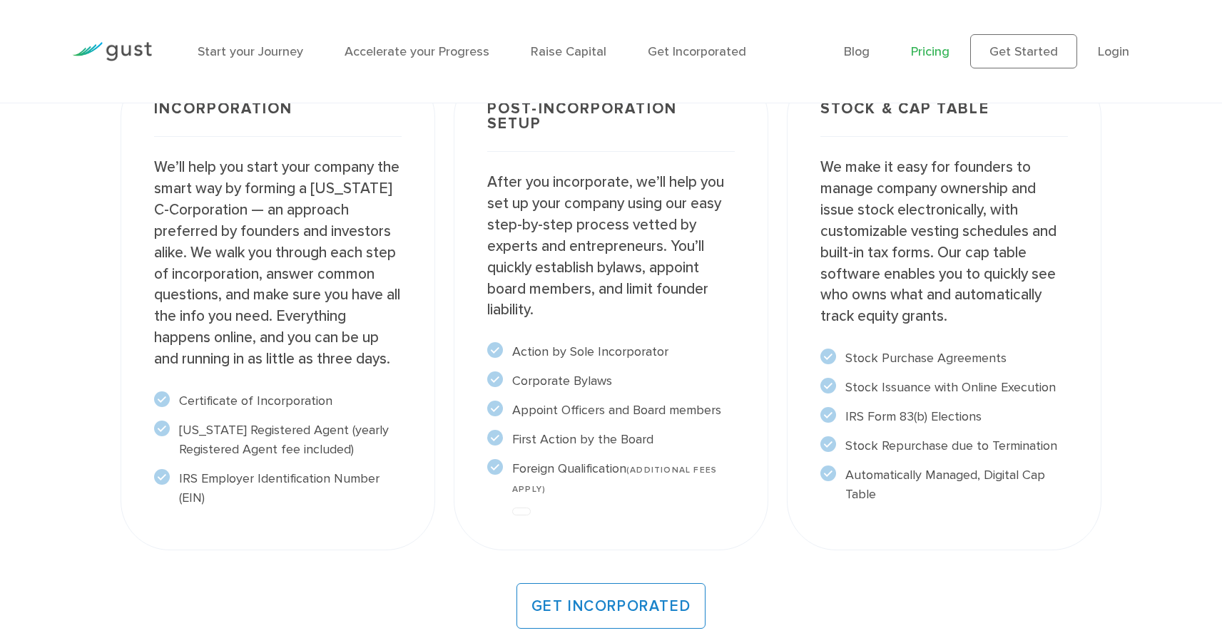
scroll to position [1198, 0]
click at [571, 434] on li "First Action by the Board" at bounding box center [610, 438] width 247 height 19
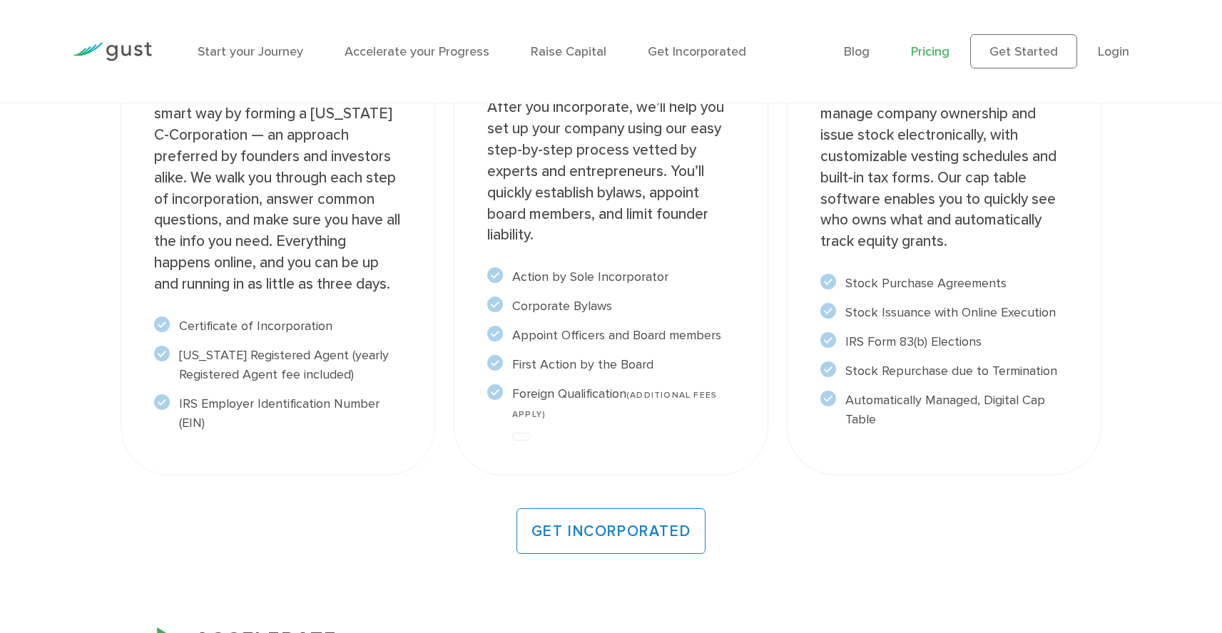
scroll to position [1274, 0]
drag, startPoint x: 558, startPoint y: 411, endPoint x: 484, endPoint y: 278, distance: 151.6
click at [484, 278] on div "Post-incorporation setup After you incorporate, we’ll help you set up your comp…" at bounding box center [611, 232] width 314 height 483
click at [552, 327] on li "Appoint Officers and Board members" at bounding box center [610, 333] width 247 height 19
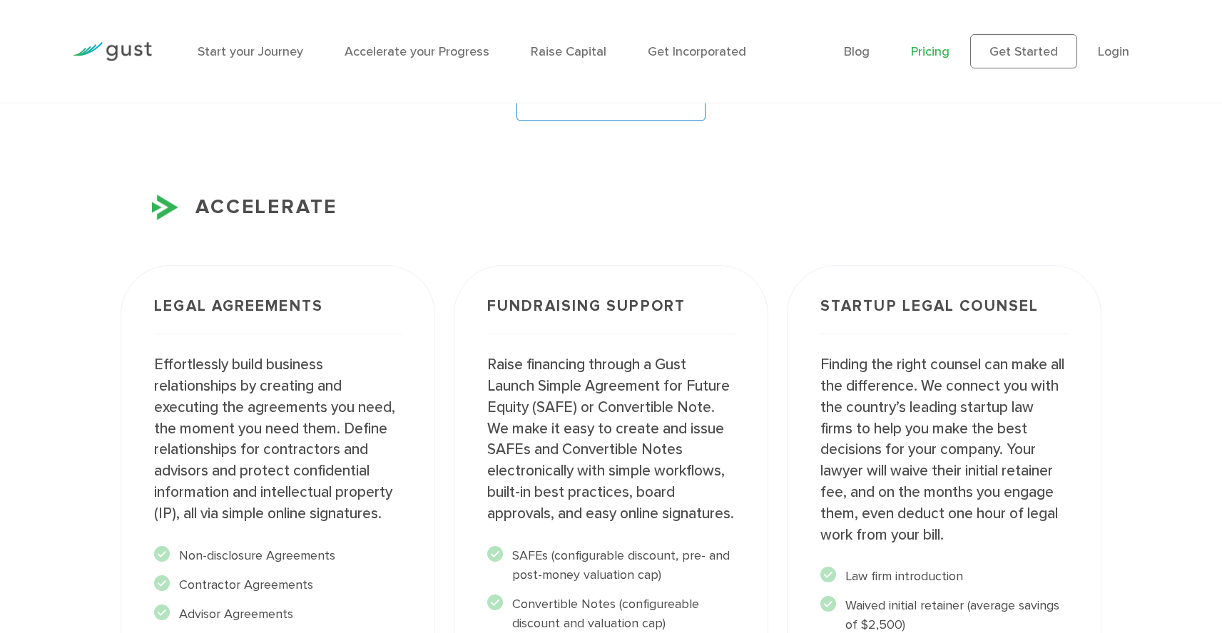
scroll to position [1724, 0]
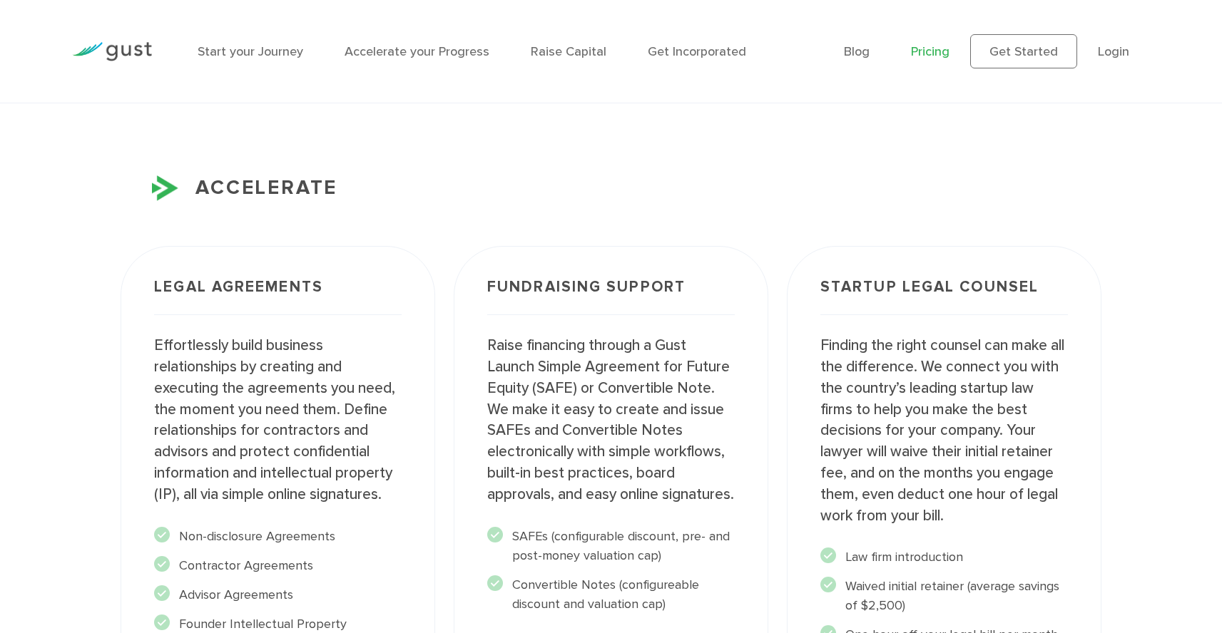
click at [568, 386] on p "Raise financing through a Gust Launch Simple Agreement for Future Equity (SAFE)…" at bounding box center [610, 420] width 247 height 170
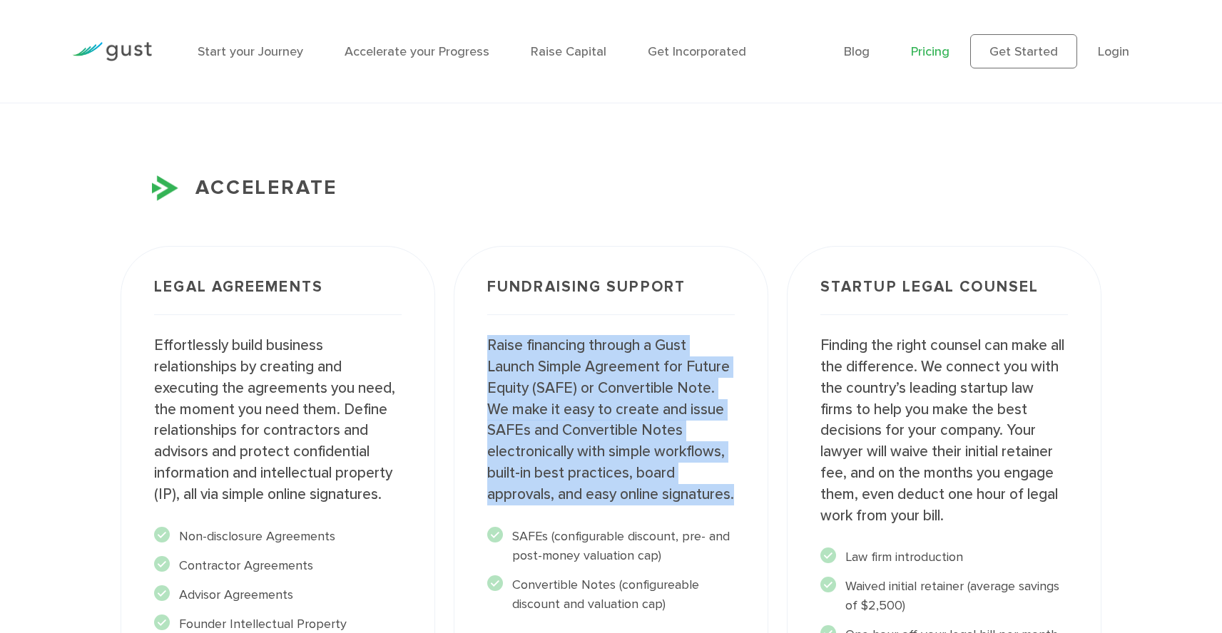
click at [568, 386] on p "Raise financing through a Gust Launch Simple Agreement for Future Equity (SAFE)…" at bounding box center [610, 420] width 247 height 170
click at [577, 394] on p "Raise financing through a Gust Launch Simple Agreement for Future Equity (SAFE)…" at bounding box center [610, 420] width 247 height 170
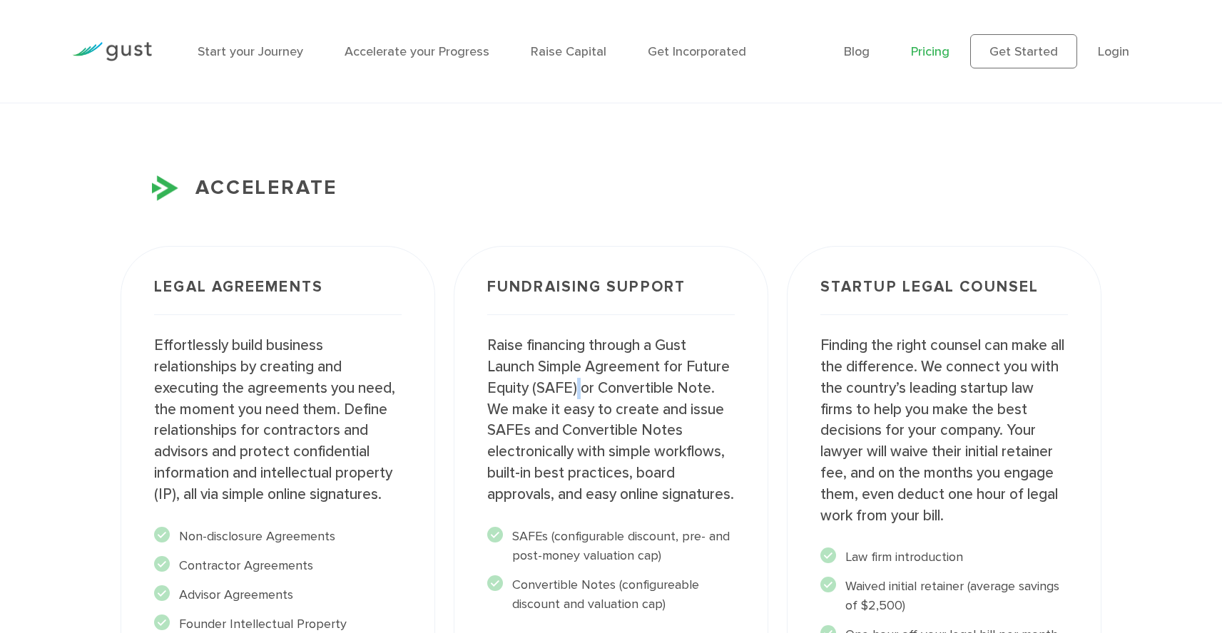
click at [577, 394] on p "Raise financing through a Gust Launch Simple Agreement for Future Equity (SAFE)…" at bounding box center [610, 420] width 247 height 170
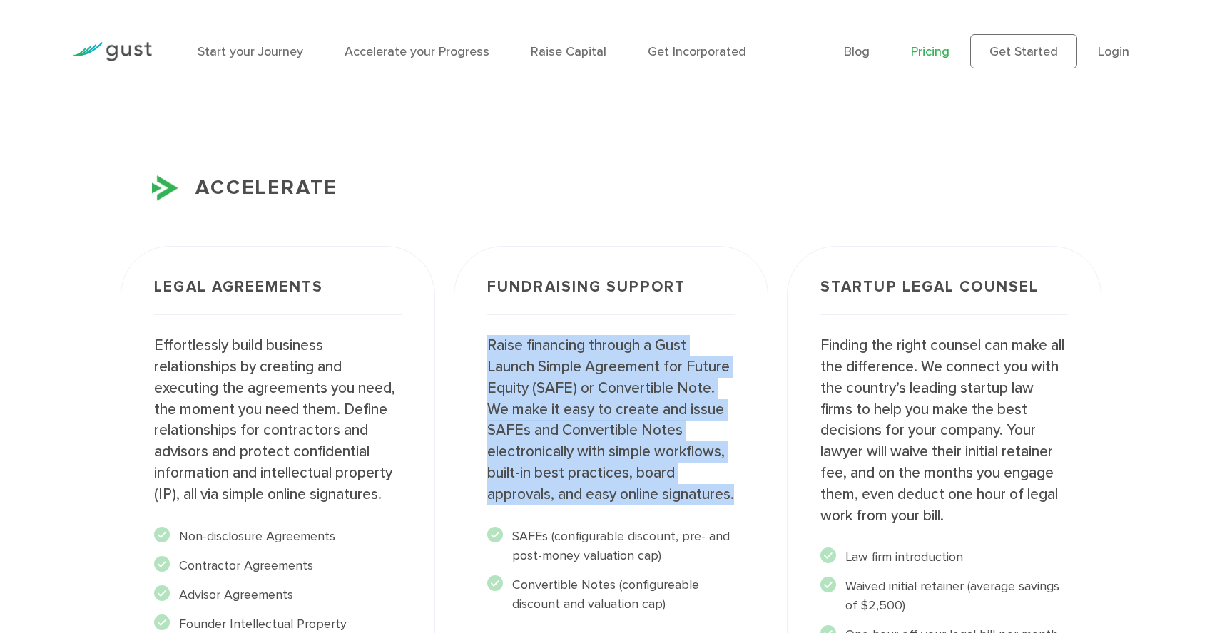
click at [577, 394] on p "Raise financing through a Gust Launch Simple Agreement for Future Equity (SAFE)…" at bounding box center [610, 420] width 247 height 170
click at [587, 399] on p "Raise financing through a Gust Launch Simple Agreement for Future Equity (SAFE)…" at bounding box center [610, 420] width 247 height 170
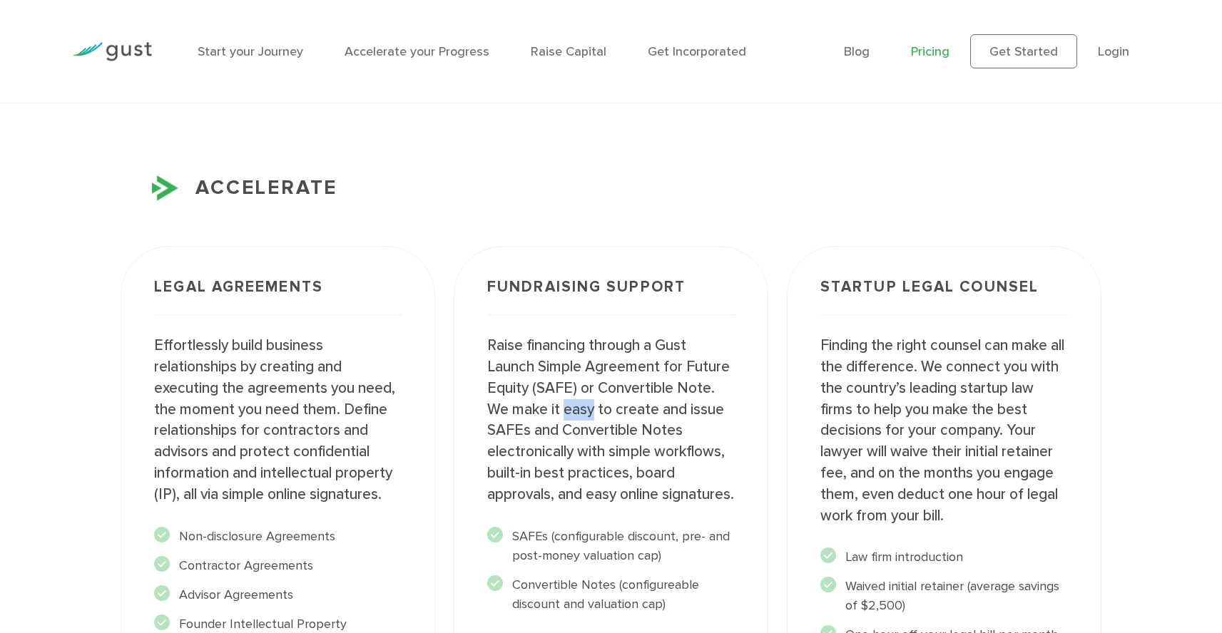
click at [587, 399] on p "Raise financing through a Gust Launch Simple Agreement for Future Equity (SAFE)…" at bounding box center [610, 420] width 247 height 170
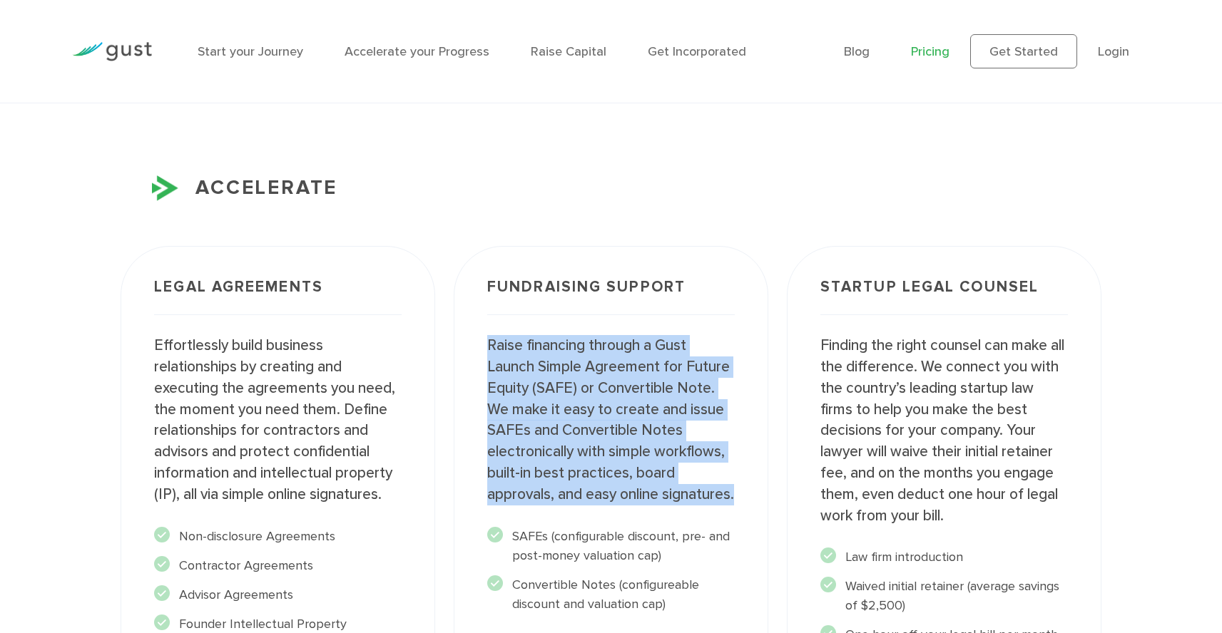
click at [587, 399] on p "Raise financing through a Gust Launch Simple Agreement for Future Equity (SAFE)…" at bounding box center [610, 420] width 247 height 170
click at [595, 422] on p "Raise financing through a Gust Launch Simple Agreement for Future Equity (SAFE)…" at bounding box center [610, 420] width 247 height 170
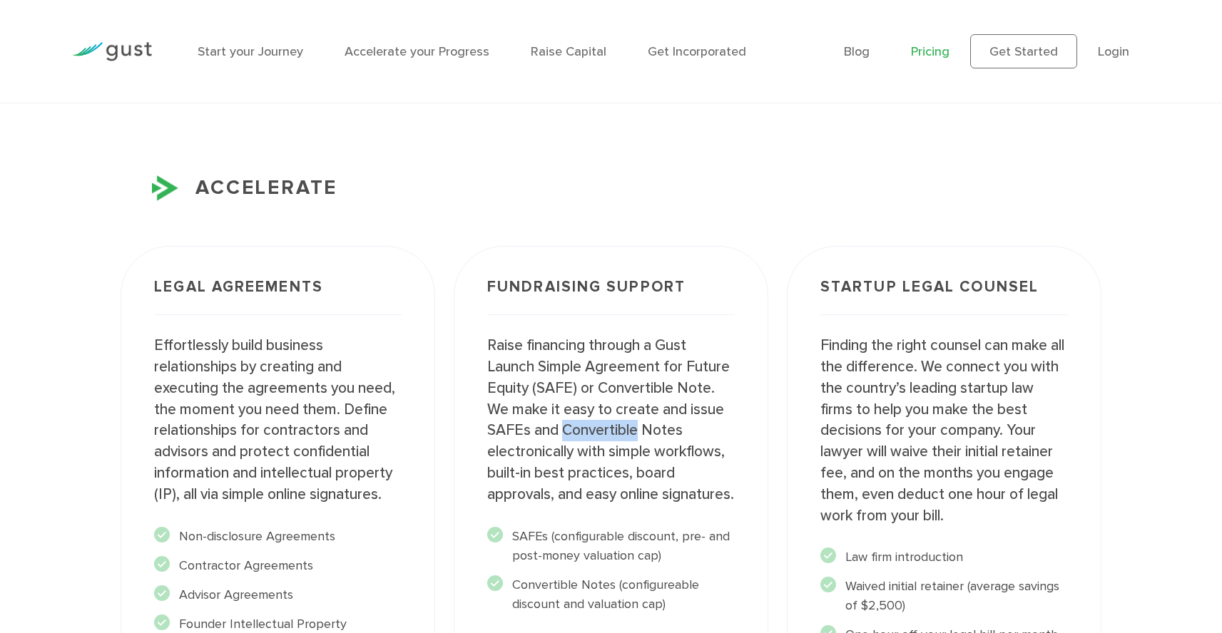
click at [595, 422] on p "Raise financing through a Gust Launch Simple Agreement for Future Equity (SAFE)…" at bounding box center [610, 420] width 247 height 170
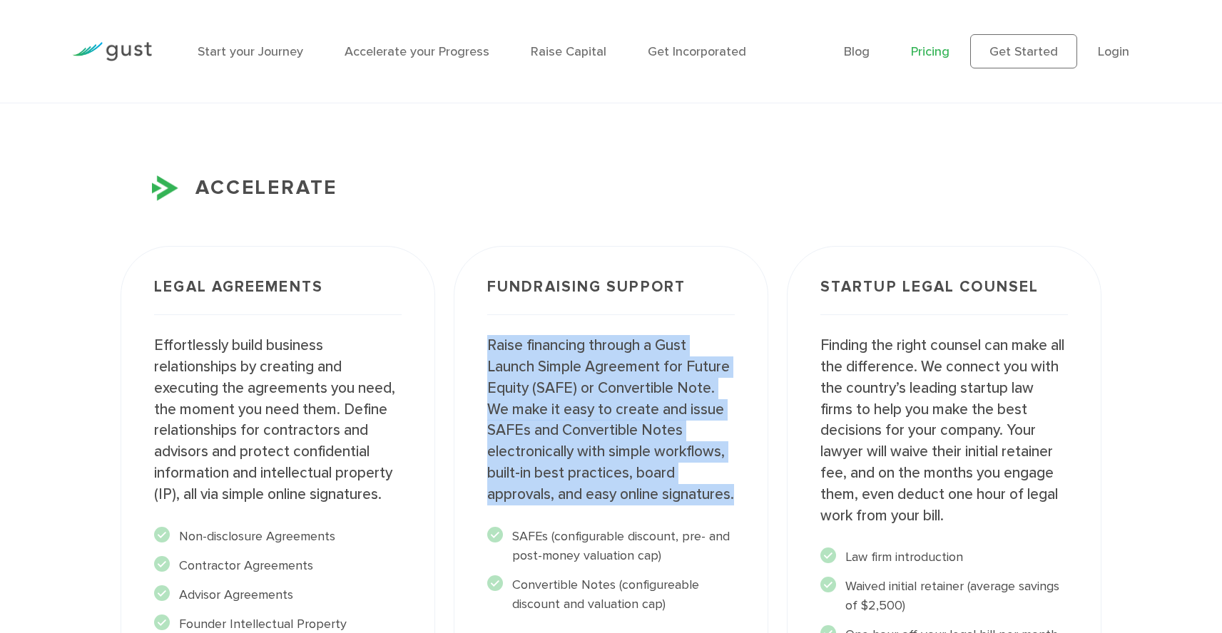
click at [595, 422] on p "Raise financing through a Gust Launch Simple Agreement for Future Equity (SAFE)…" at bounding box center [610, 420] width 247 height 170
click at [605, 427] on p "Raise financing through a Gust Launch Simple Agreement for Future Equity (SAFE)…" at bounding box center [610, 420] width 247 height 170
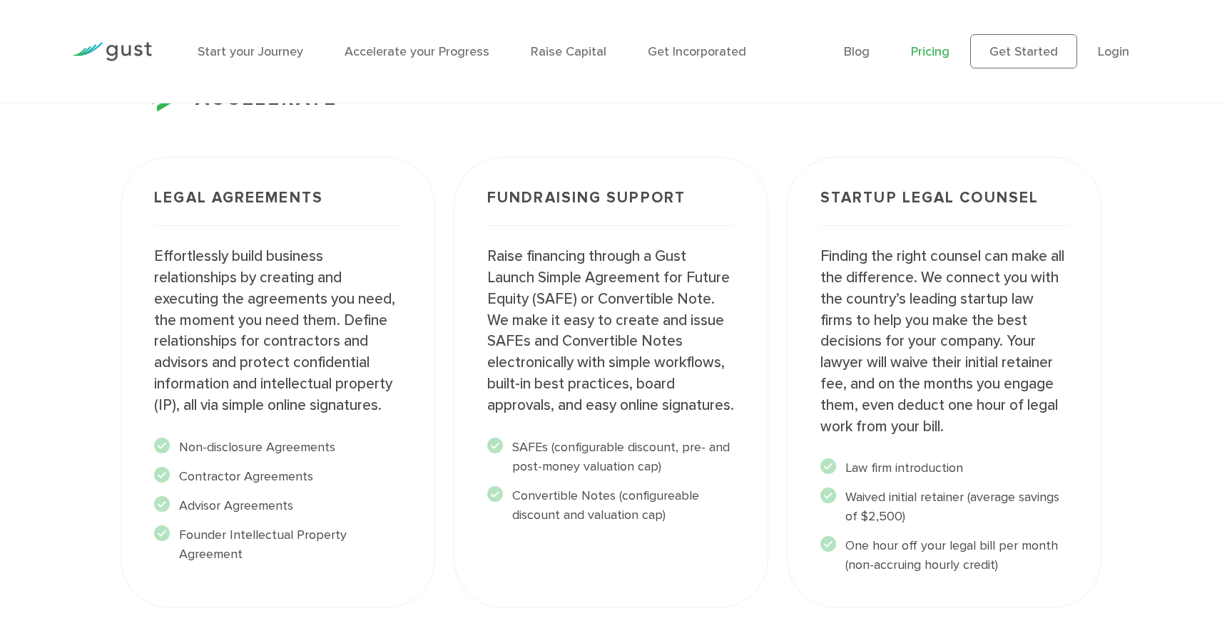
scroll to position [1812, 0]
click at [602, 397] on p "Raise financing through a Gust Launch Simple Agreement for Future Equity (SAFE)…" at bounding box center [610, 332] width 247 height 170
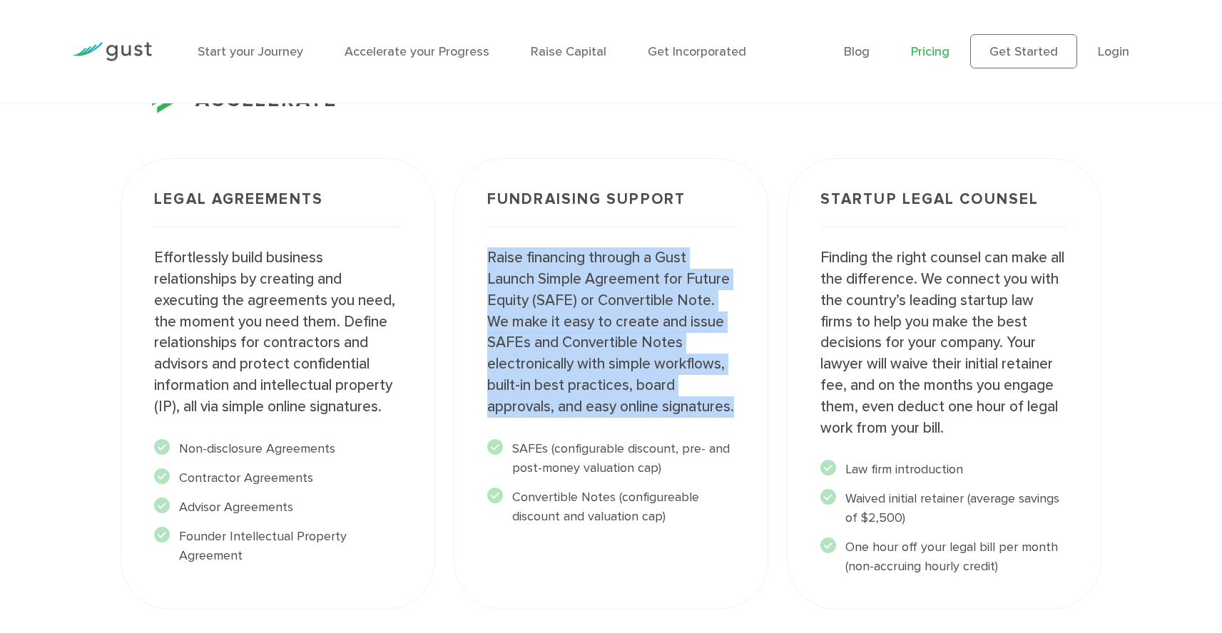
click at [602, 397] on p "Raise financing through a Gust Launch Simple Agreement for Future Equity (SAFE)…" at bounding box center [610, 332] width 247 height 170
click at [612, 373] on p "Raise financing through a Gust Launch Simple Agreement for Future Equity (SAFE)…" at bounding box center [610, 332] width 247 height 170
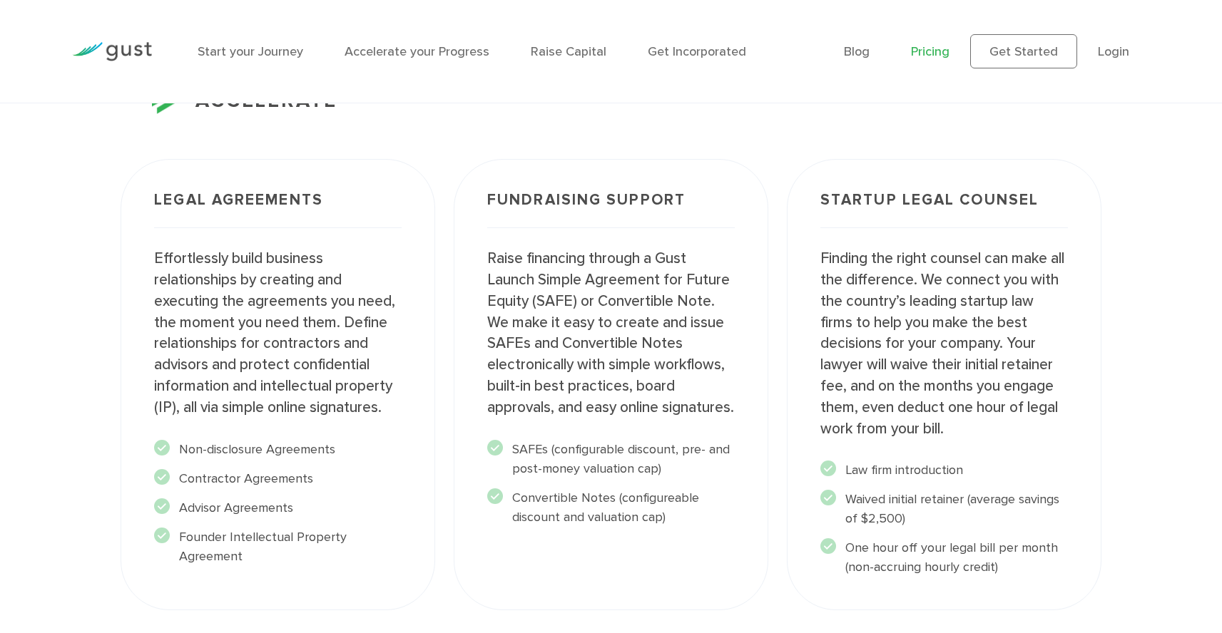
scroll to position [1819, 0]
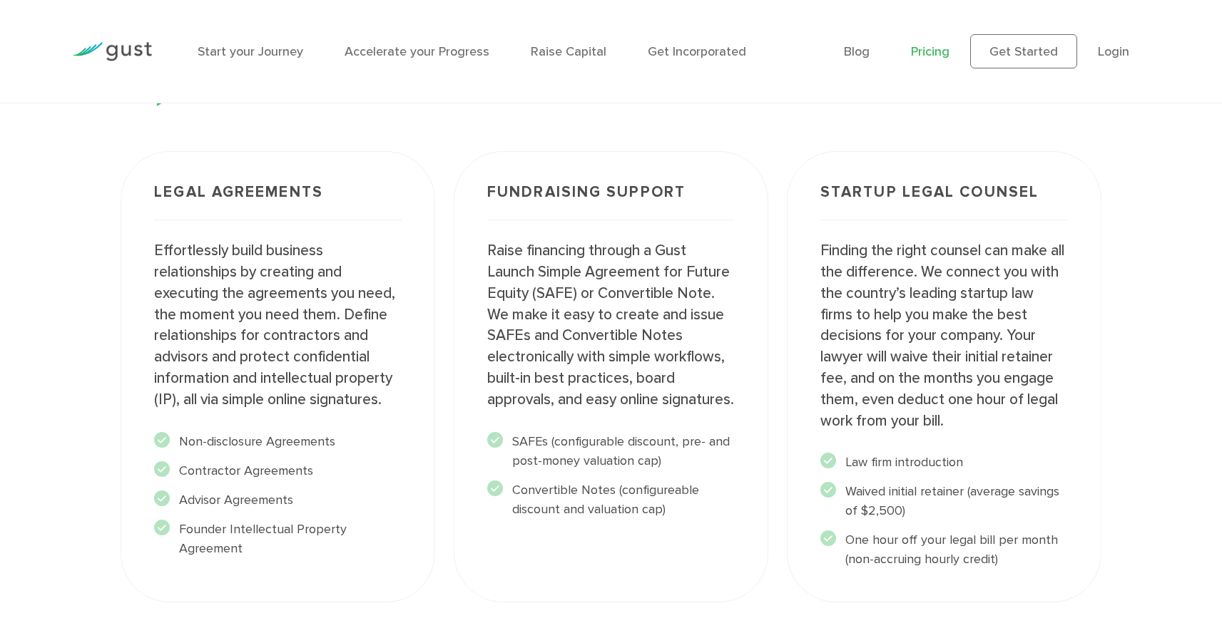
click at [606, 355] on p "Raise financing through a Gust Launch Simple Agreement for Future Equity (SAFE)…" at bounding box center [610, 325] width 247 height 170
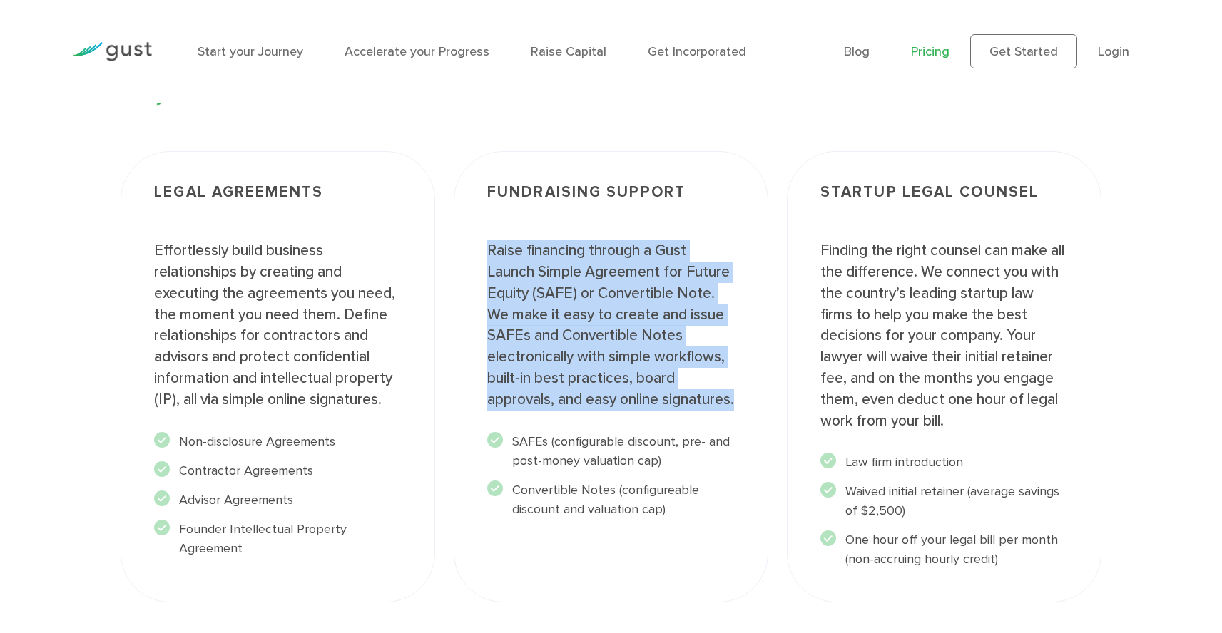
click at [606, 355] on p "Raise financing through a Gust Launch Simple Agreement for Future Equity (SAFE)…" at bounding box center [610, 325] width 247 height 170
click at [615, 357] on p "Raise financing through a Gust Launch Simple Agreement for Future Equity (SAFE)…" at bounding box center [610, 325] width 247 height 170
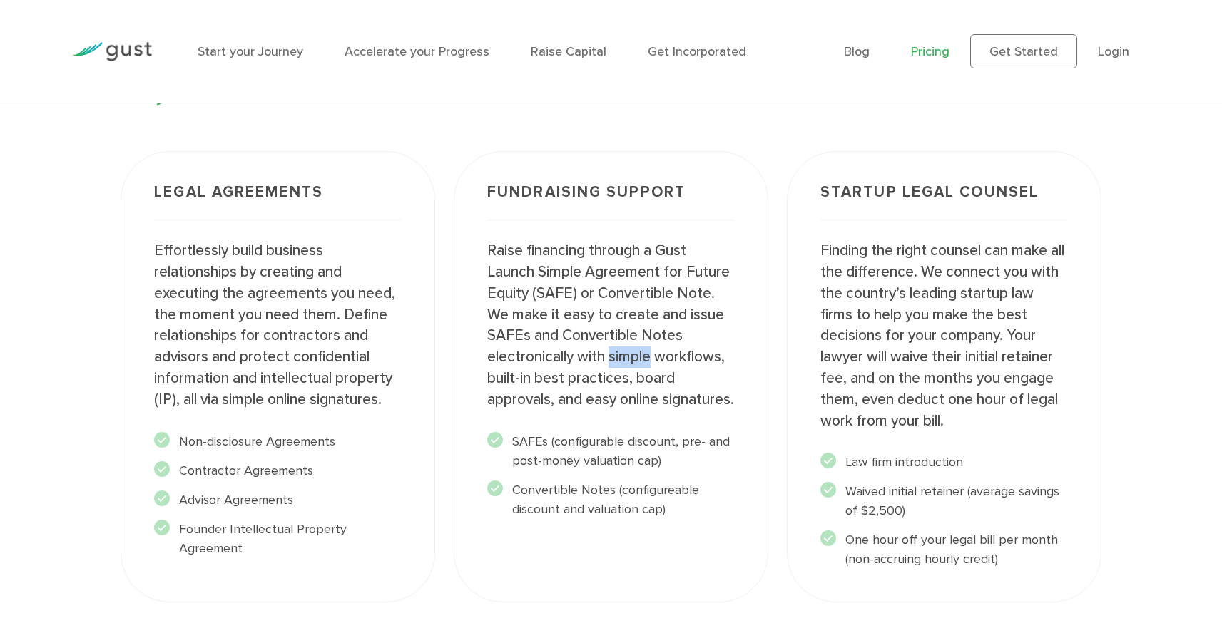
click at [615, 357] on p "Raise financing through a Gust Launch Simple Agreement for Future Equity (SAFE)…" at bounding box center [610, 325] width 247 height 170
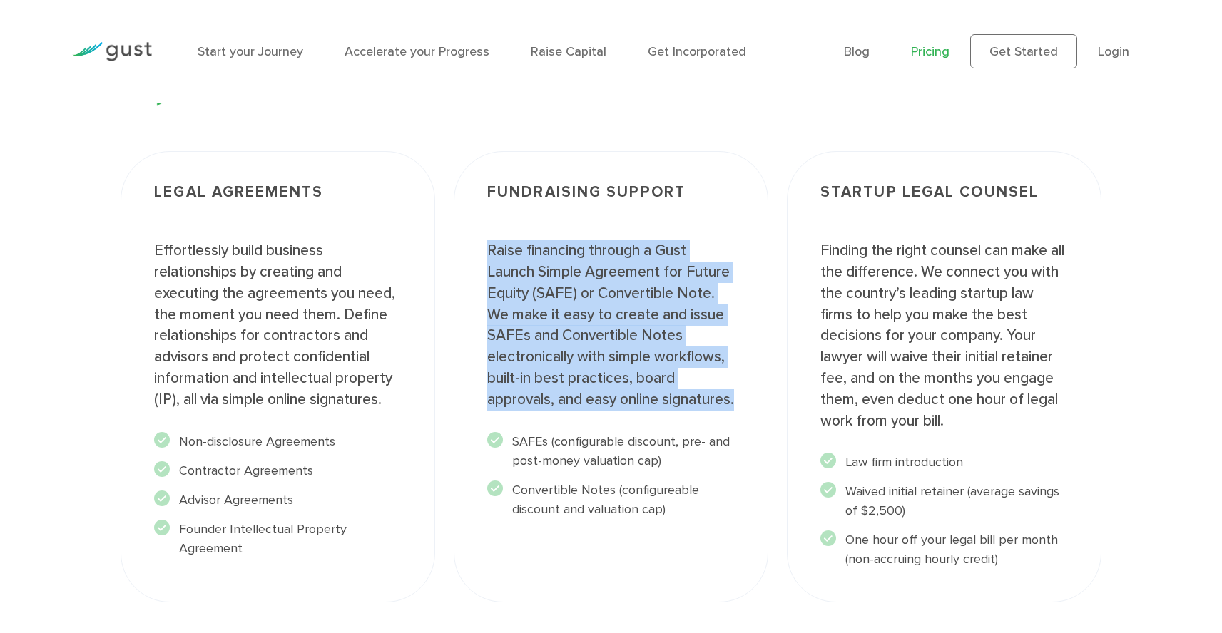
click at [615, 357] on p "Raise financing through a Gust Launch Simple Agreement for Future Equity (SAFE)…" at bounding box center [610, 325] width 247 height 170
click at [620, 357] on p "Raise financing through a Gust Launch Simple Agreement for Future Equity (SAFE)…" at bounding box center [610, 325] width 247 height 170
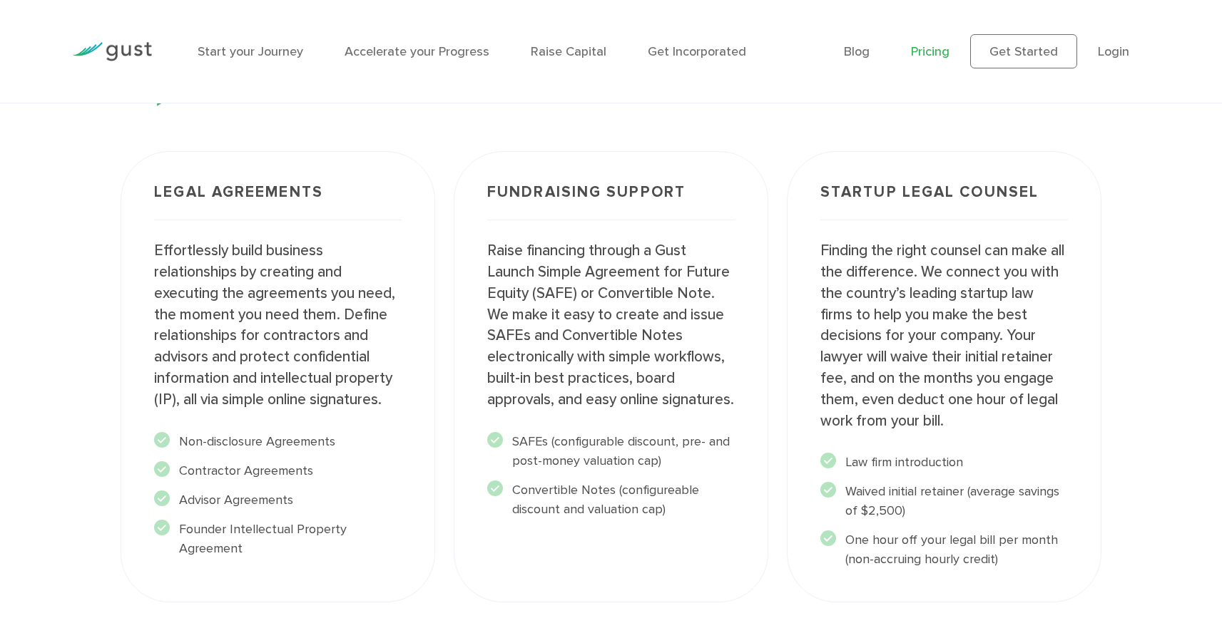
click at [559, 301] on p "Raise financing through a Gust Launch Simple Agreement for Future Equity (SAFE)…" at bounding box center [610, 325] width 247 height 170
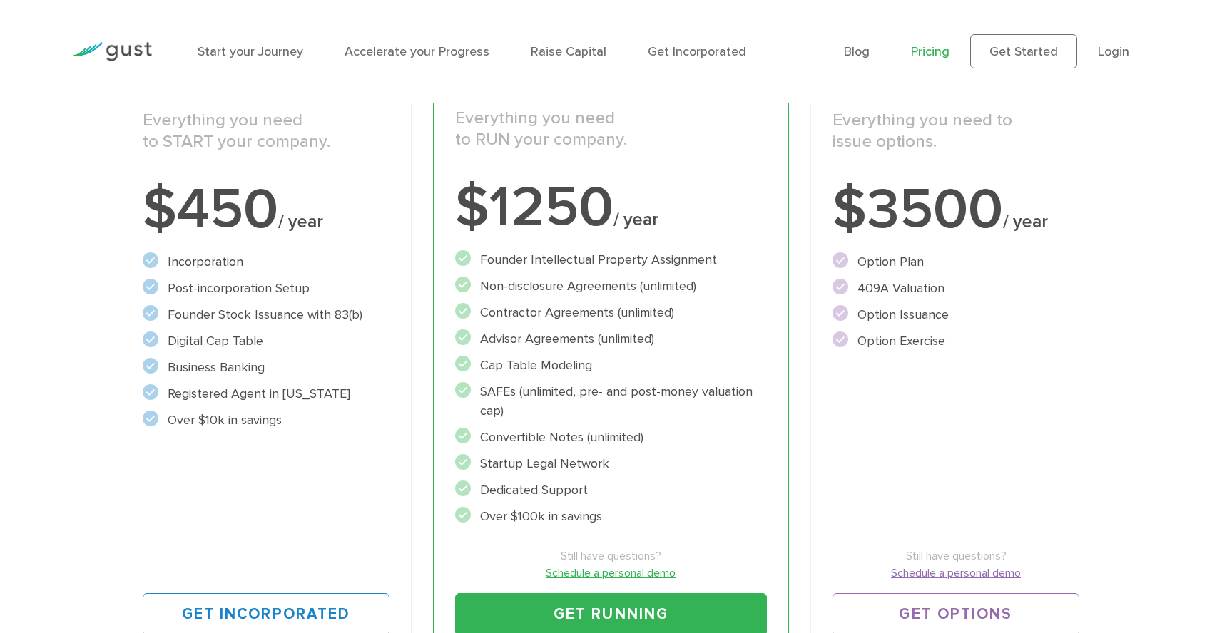
scroll to position [297, 0]
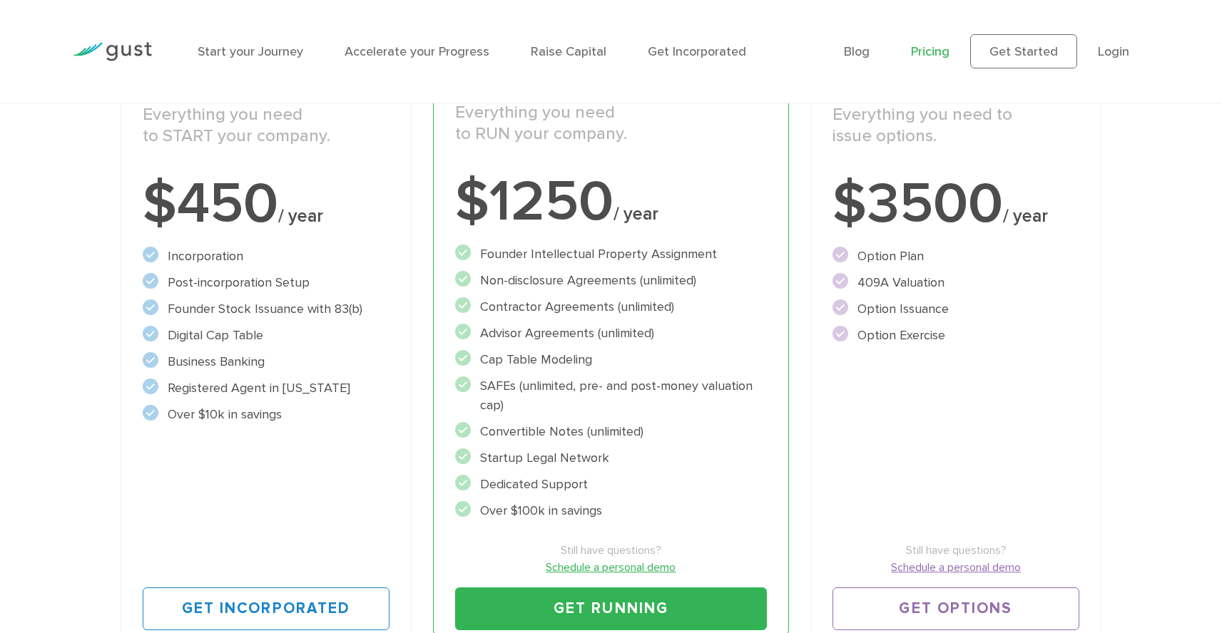
click at [585, 409] on li "SAFEs (unlimited, pre- and post-money valuation cap)" at bounding box center [611, 396] width 312 height 39
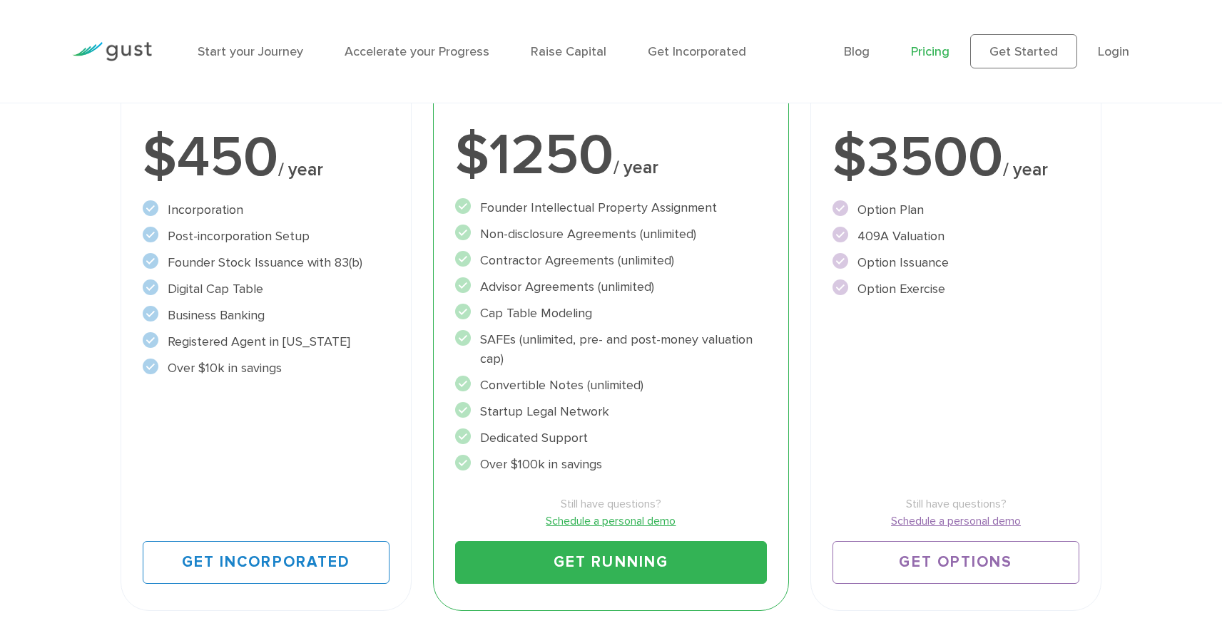
scroll to position [359, 0]
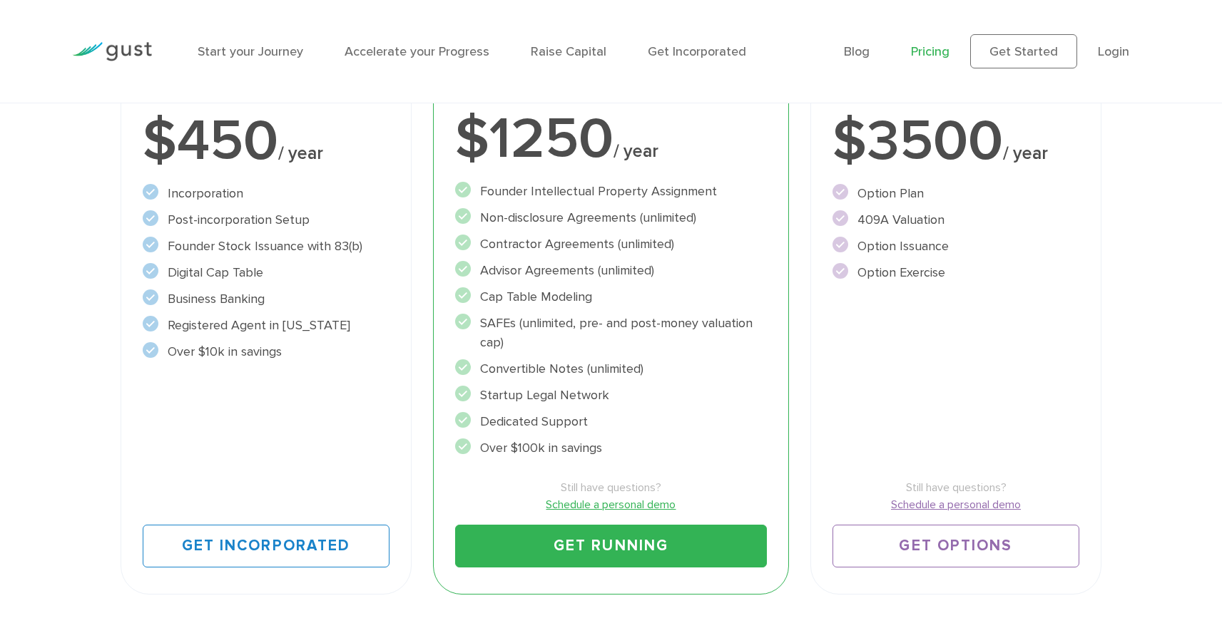
click at [618, 414] on li "Dedicated Support" at bounding box center [611, 421] width 312 height 19
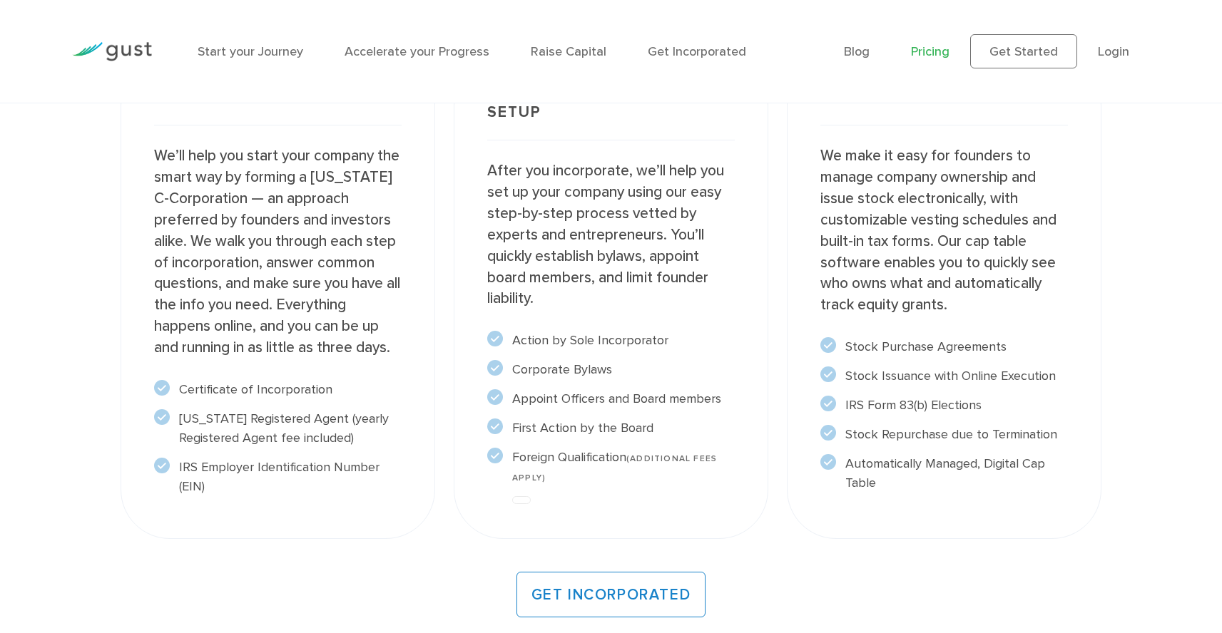
scroll to position [1209, 0]
click at [621, 462] on li "Foreign Qualification (ADDITIONAL FEES APPLY)" at bounding box center [610, 466] width 247 height 39
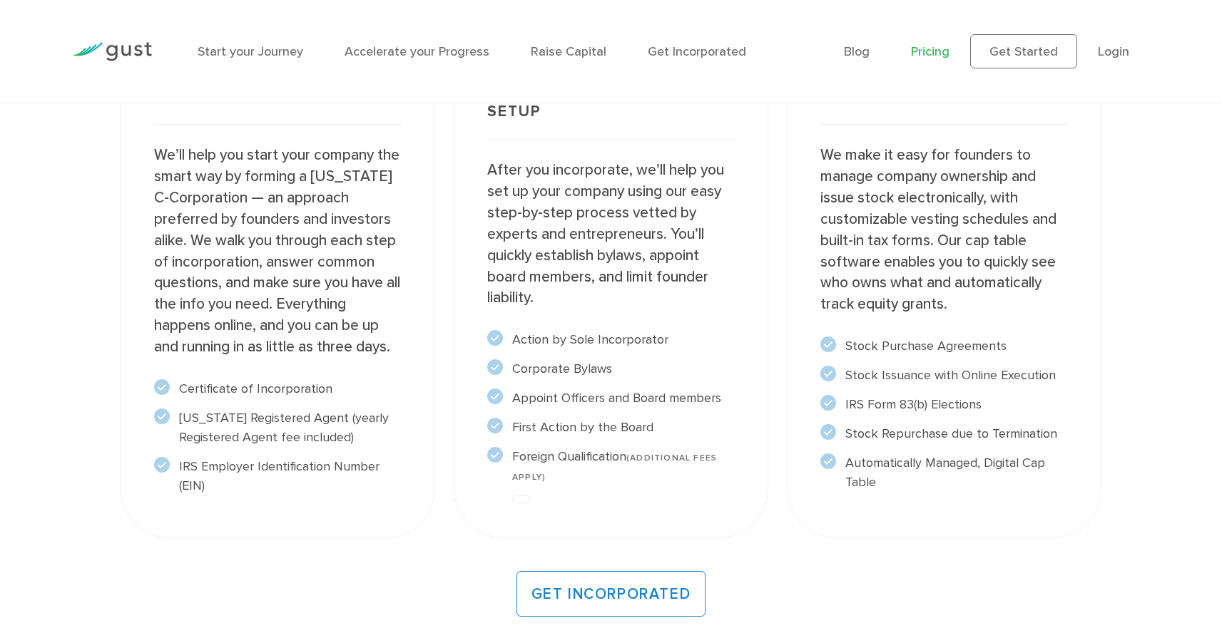
click at [621, 462] on li "Foreign Qualification (ADDITIONAL FEES APPLY)" at bounding box center [610, 466] width 247 height 39
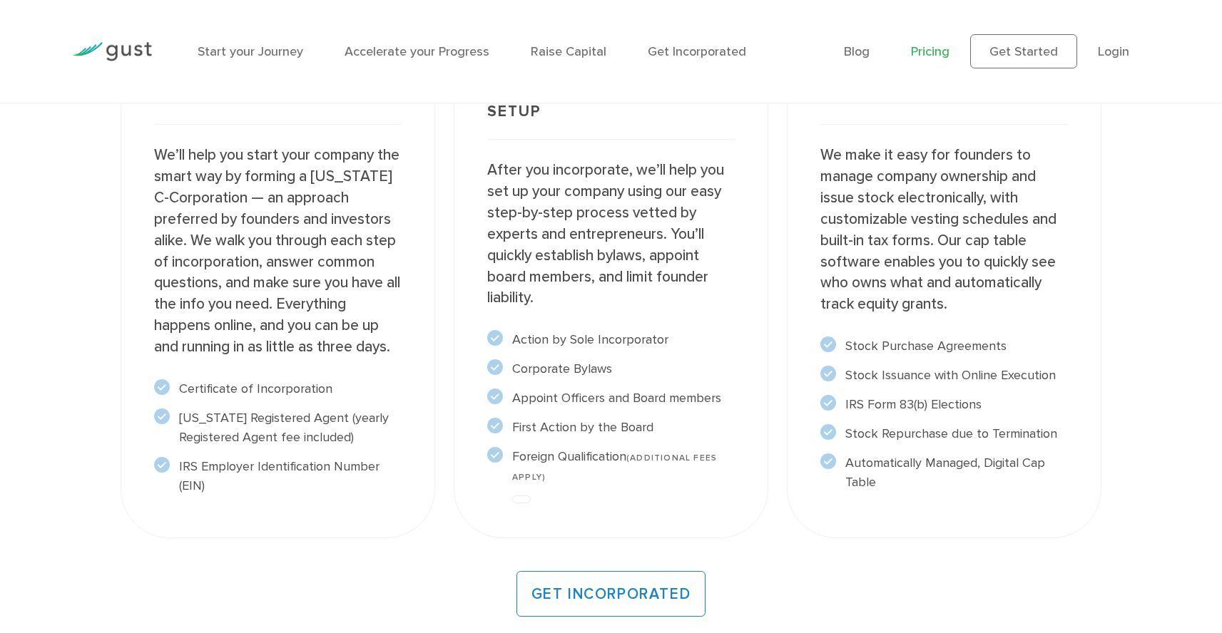
click at [621, 462] on li "Foreign Qualification (ADDITIONAL FEES APPLY)" at bounding box center [610, 466] width 247 height 39
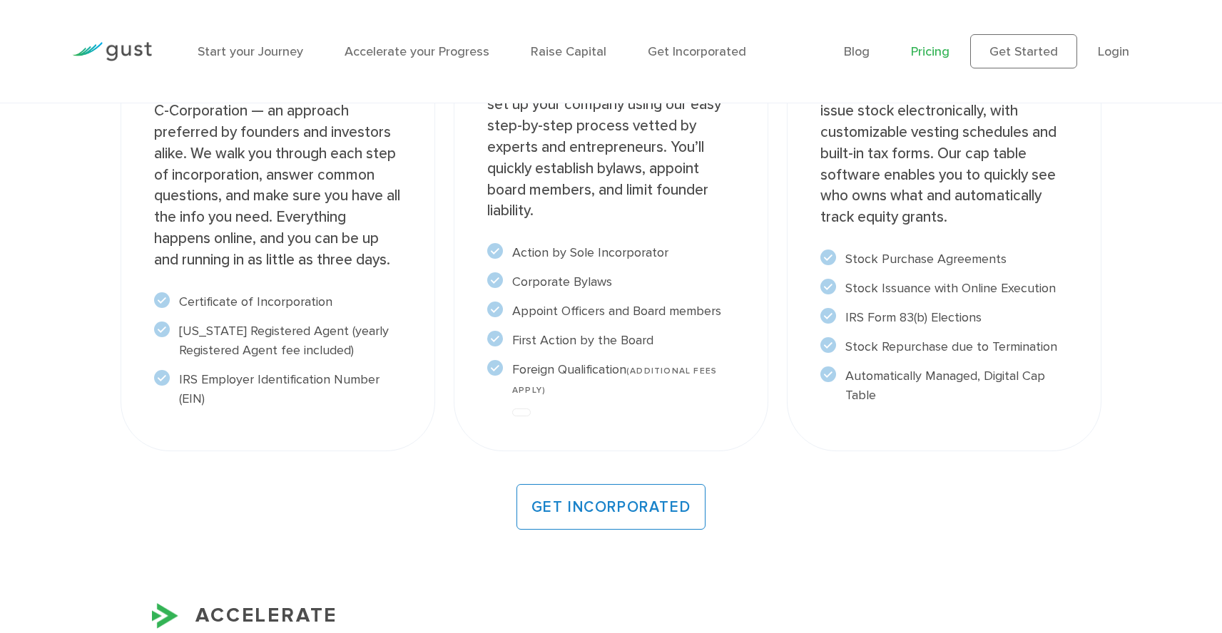
scroll to position [1297, 0]
click at [616, 447] on div "Post-incorporation setup After you incorporate, we’ll help you set up your comp…" at bounding box center [611, 209] width 314 height 483
click at [608, 370] on li "Foreign Qualification (ADDITIONAL FEES APPLY)" at bounding box center [610, 378] width 247 height 39
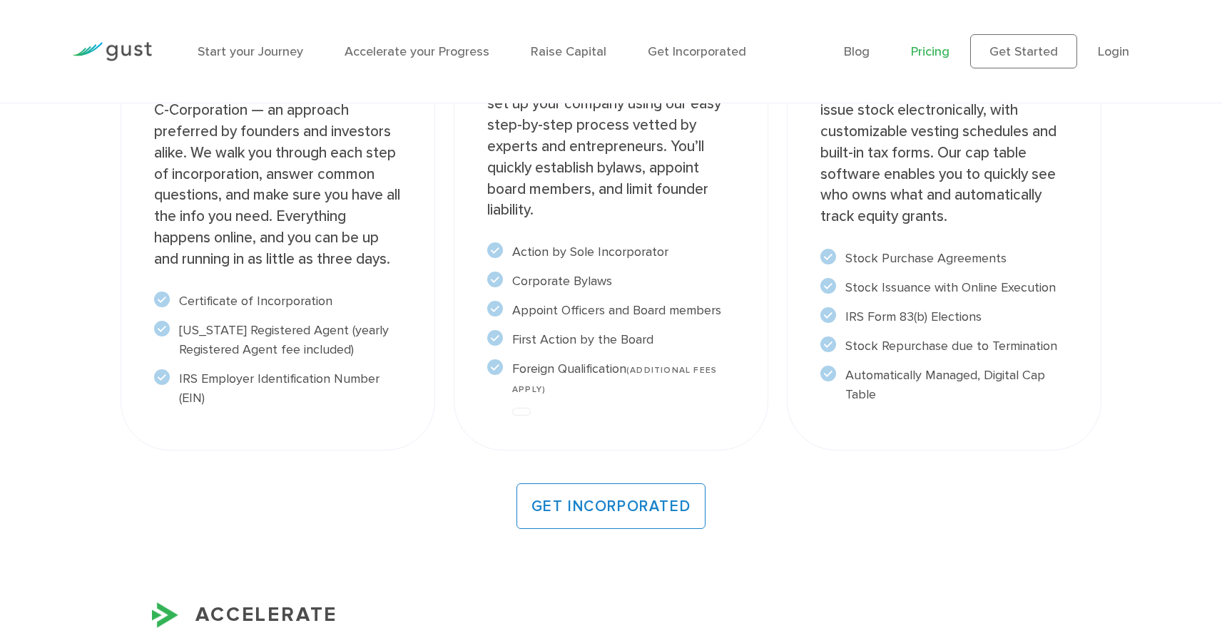
click at [608, 370] on li "Foreign Qualification (ADDITIONAL FEES APPLY)" at bounding box center [610, 378] width 247 height 39
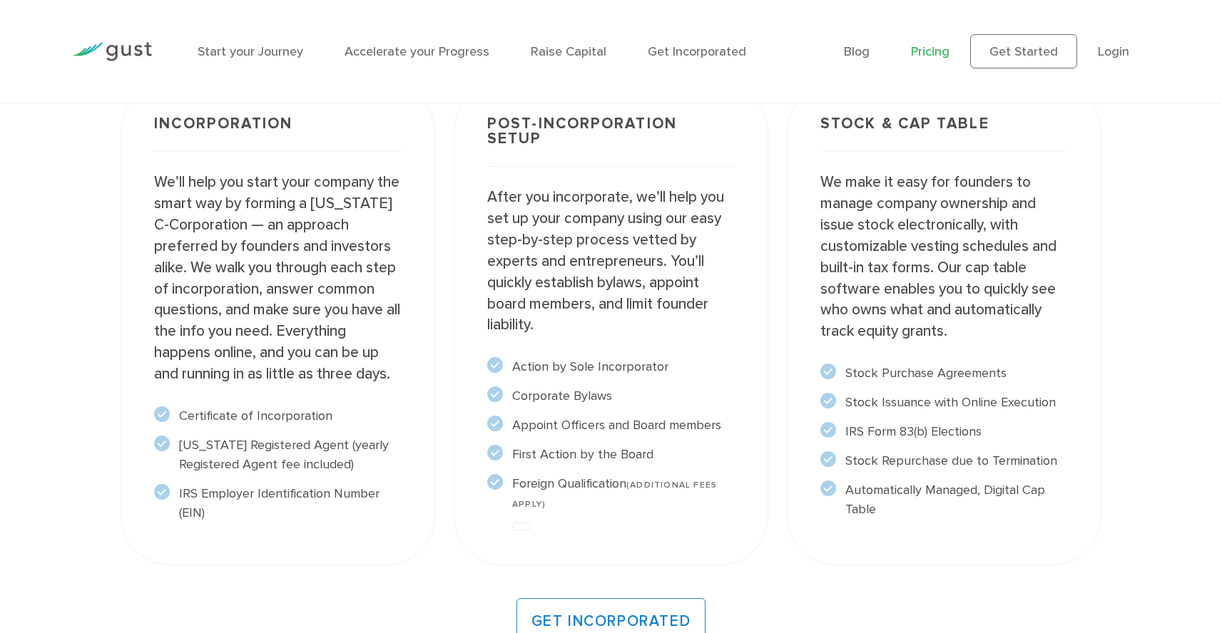
scroll to position [1186, 0]
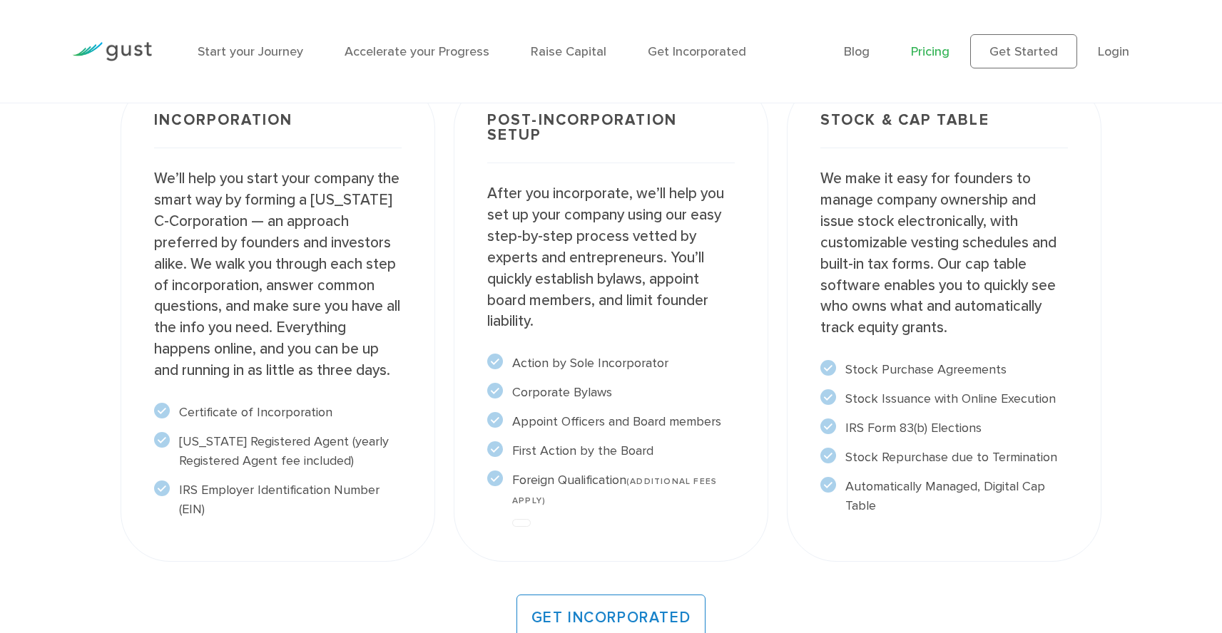
click at [518, 256] on p "After you incorporate, we’ll help you set up your company using our easy step-b…" at bounding box center [610, 257] width 247 height 149
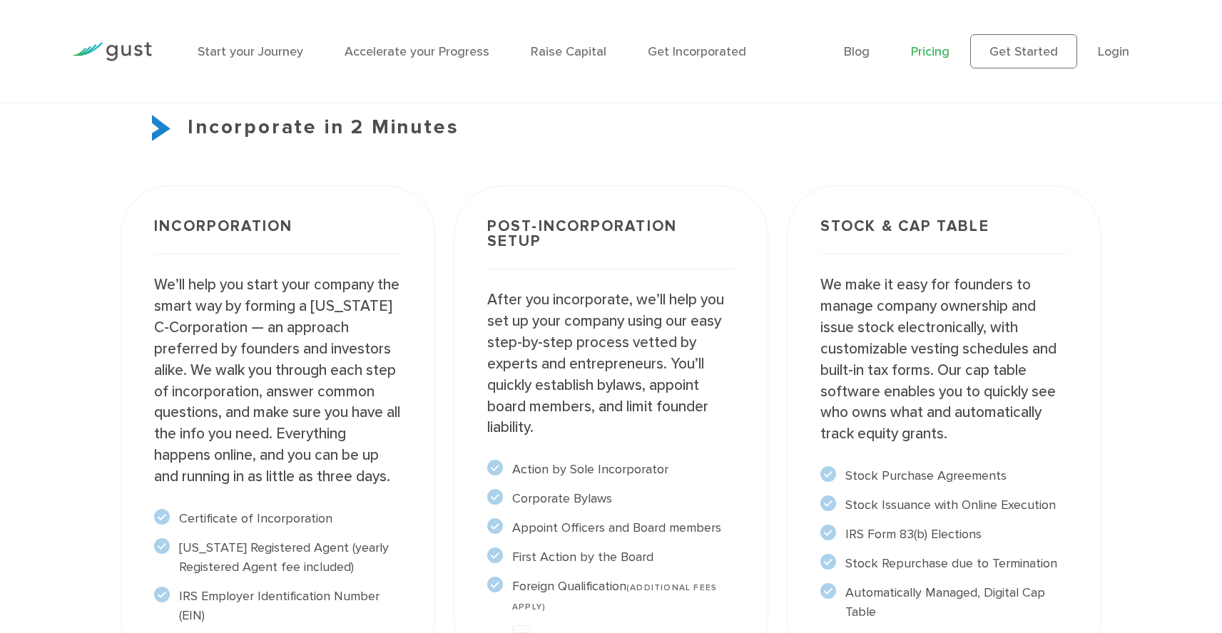
scroll to position [1081, 0]
